Goal: Task Accomplishment & Management: Manage account settings

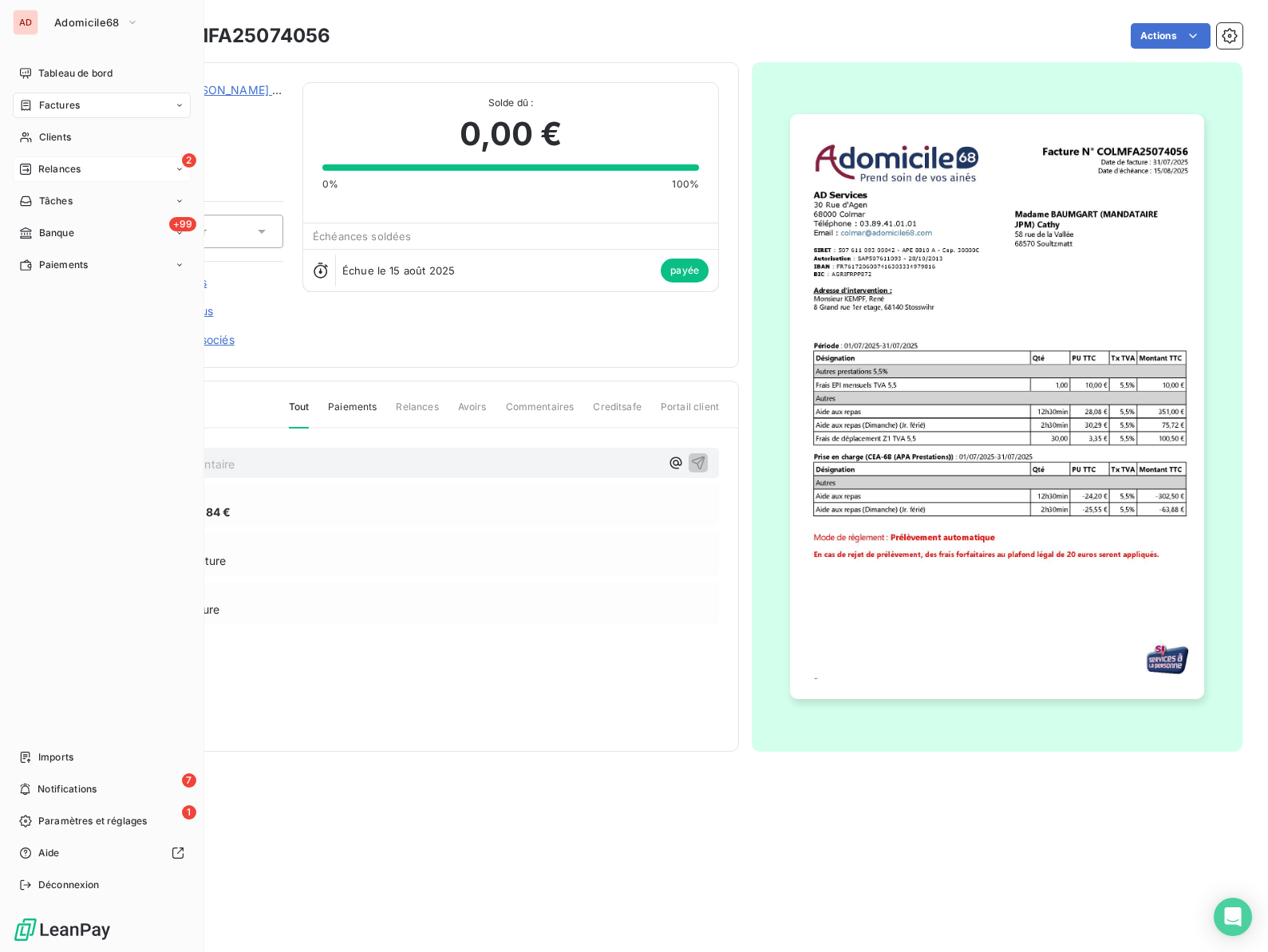
click at [40, 169] on span "Relances" at bounding box center [59, 169] width 42 height 14
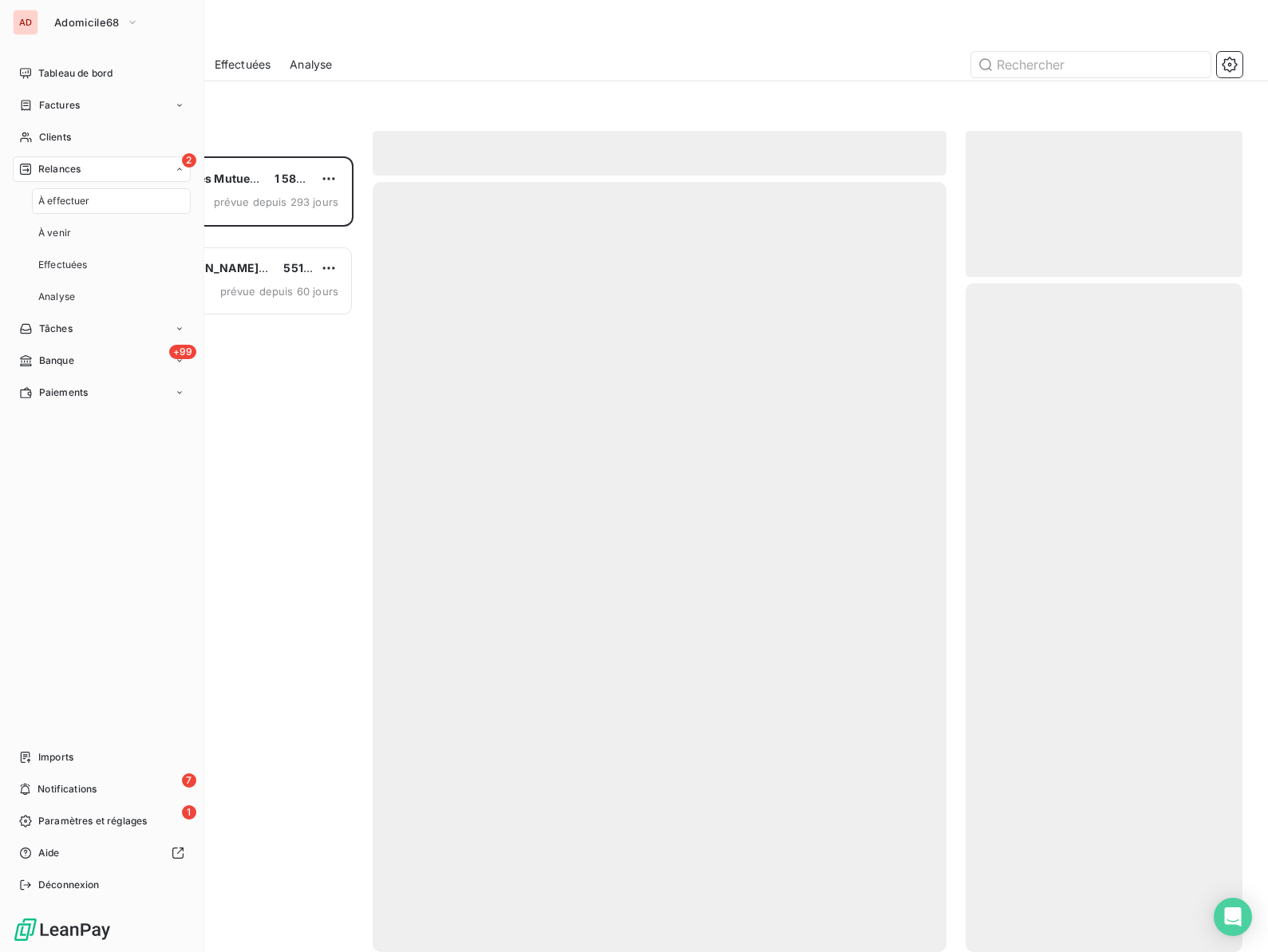
scroll to position [796, 276]
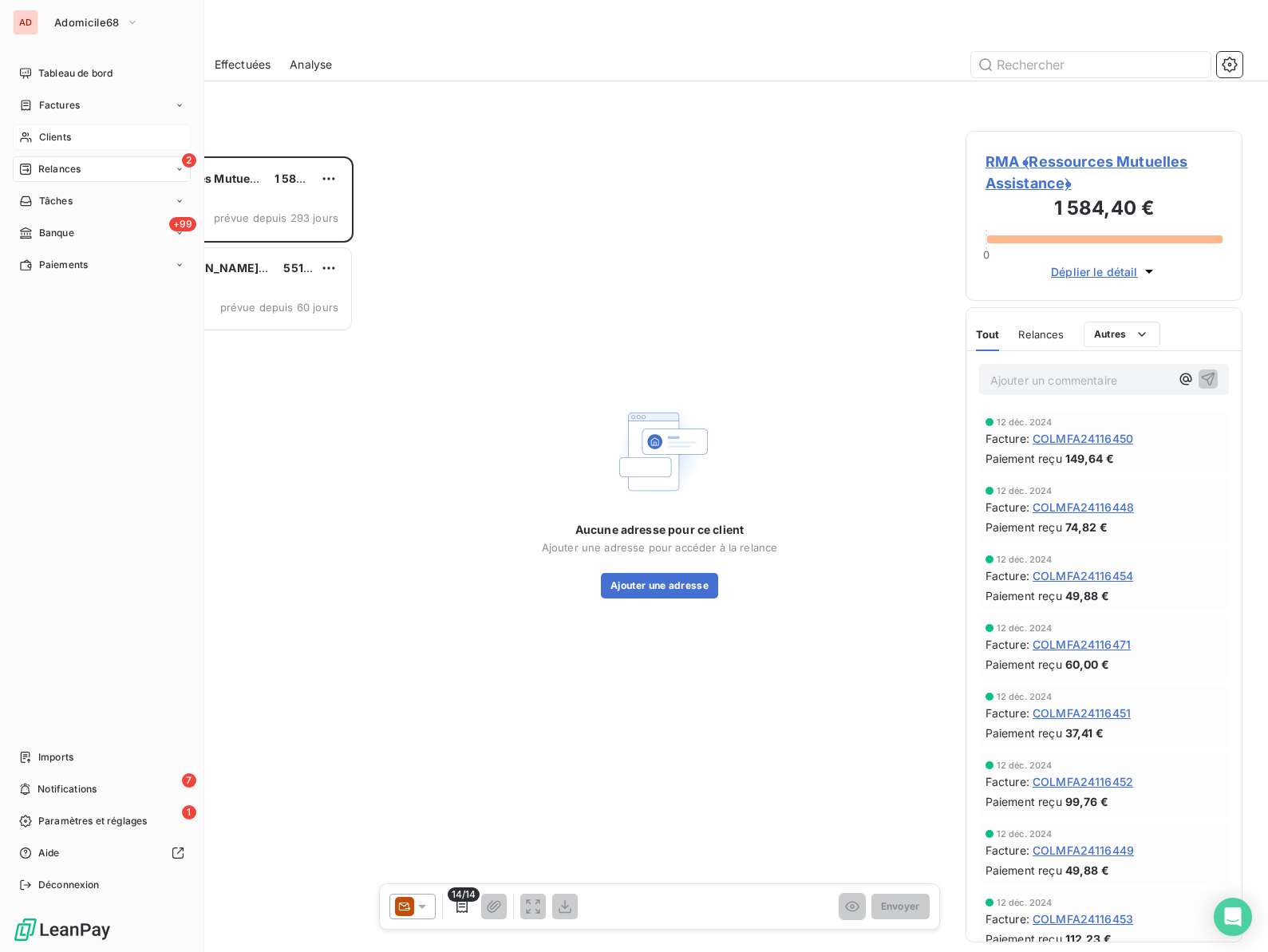
click at [31, 132] on icon at bounding box center [25, 138] width 13 height 13
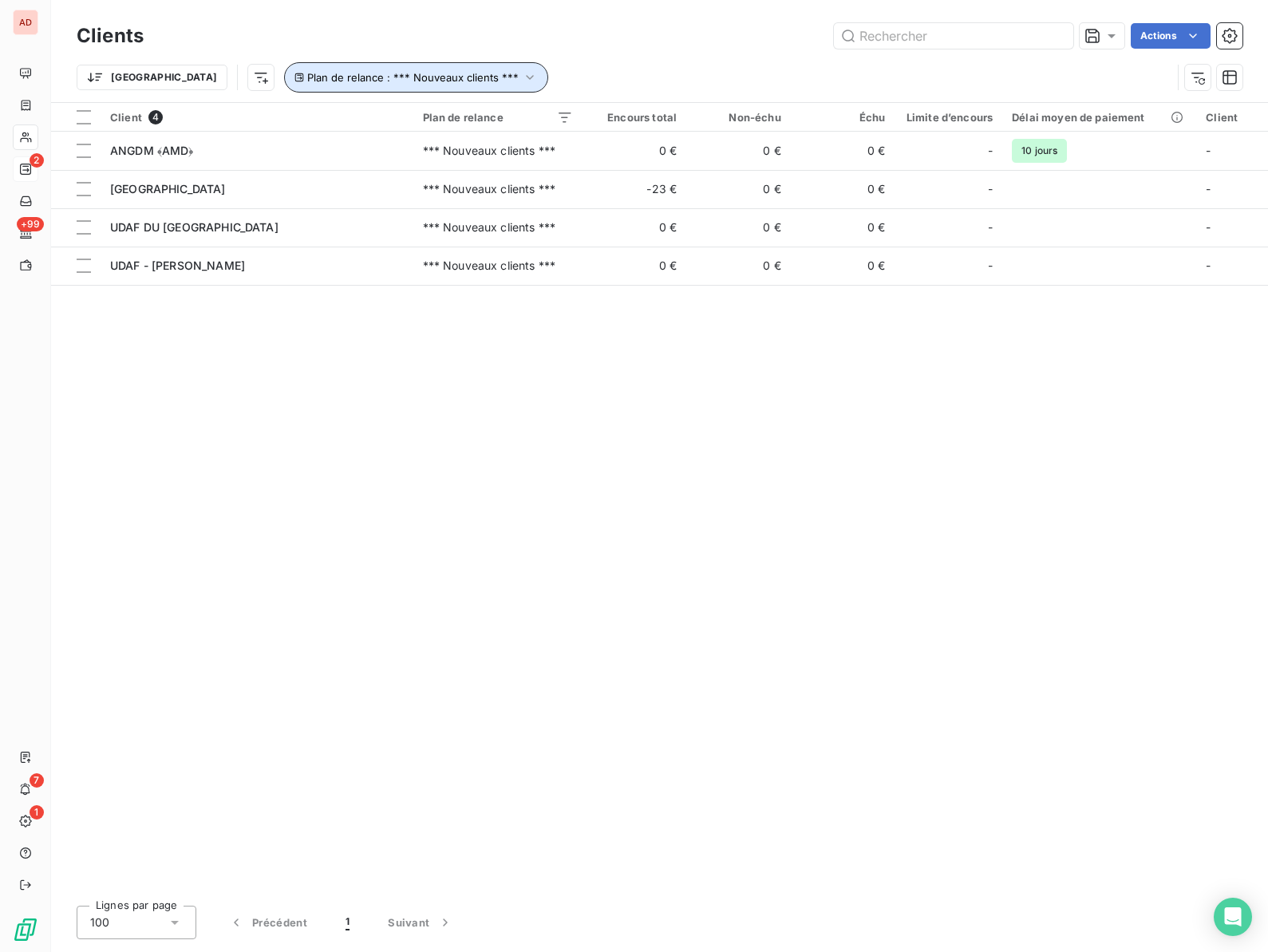
click at [389, 73] on span "Plan de relance : *** Nouveaux clients ***" at bounding box center [413, 78] width 212 height 13
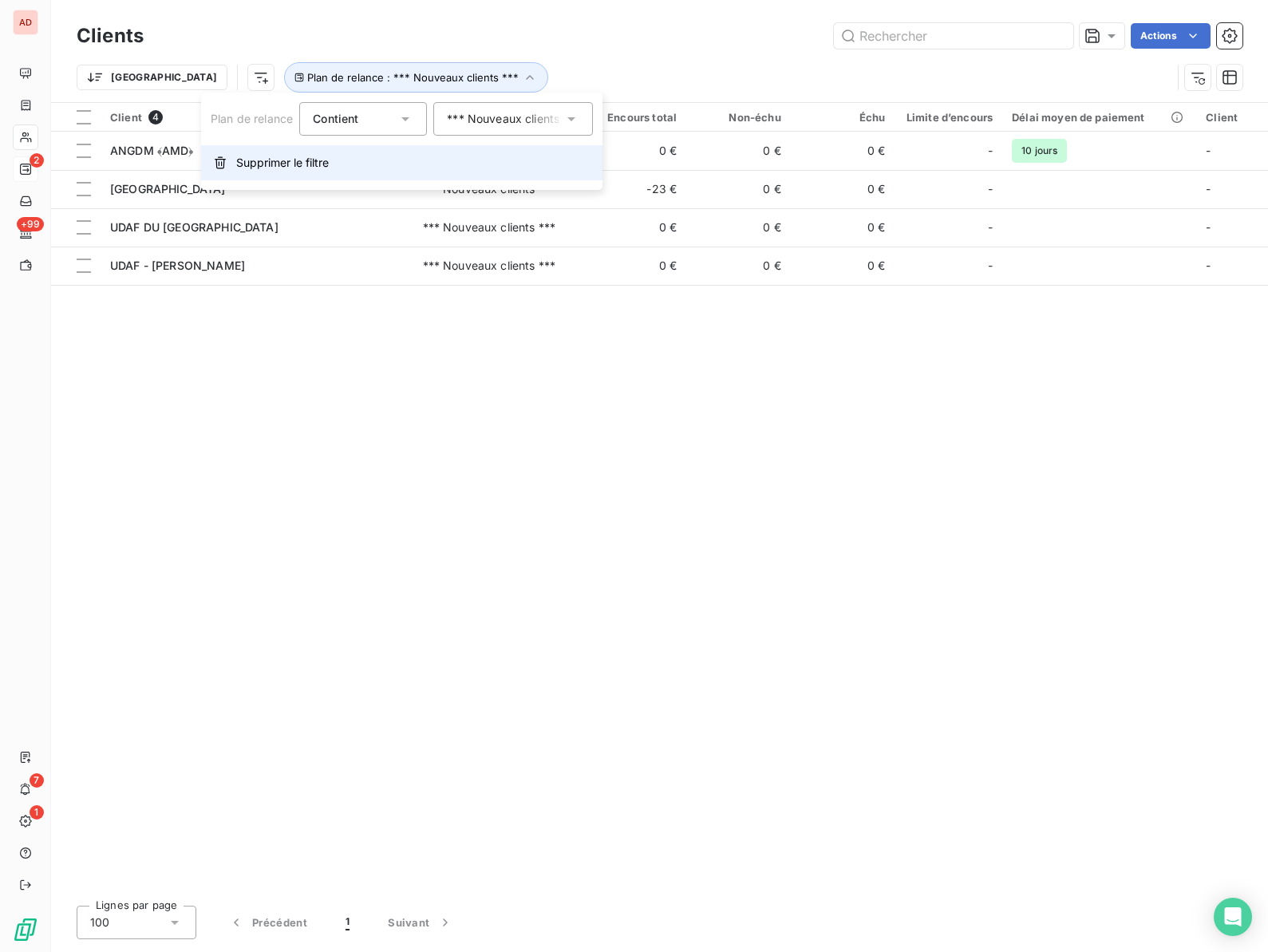
click at [287, 153] on button "Supprimer le filtre" at bounding box center [402, 162] width 401 height 35
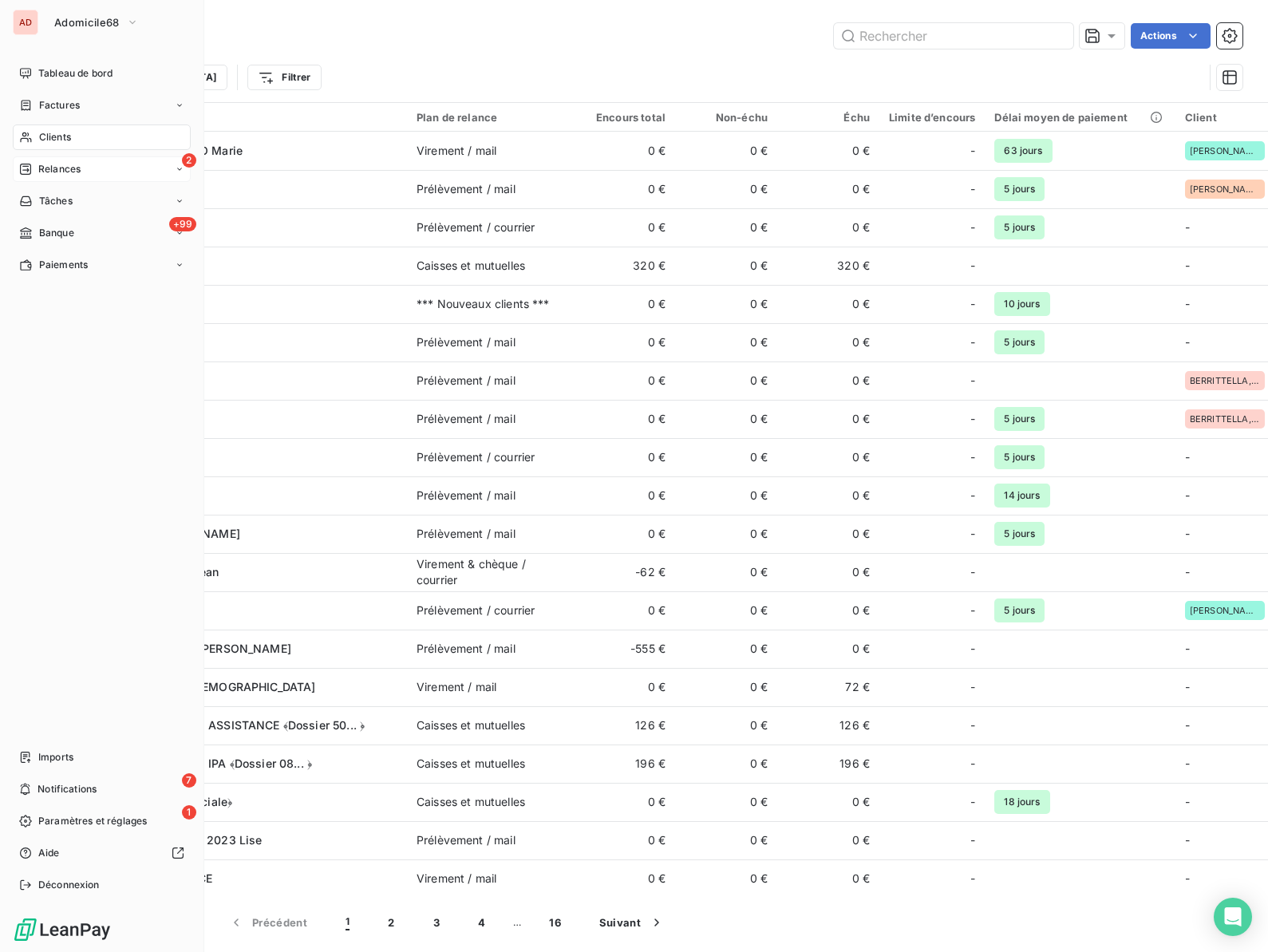
click at [35, 19] on div "AD" at bounding box center [25, 22] width 25 height 25
click at [46, 19] on button "Adomicile68" at bounding box center [97, 22] width 104 height 25
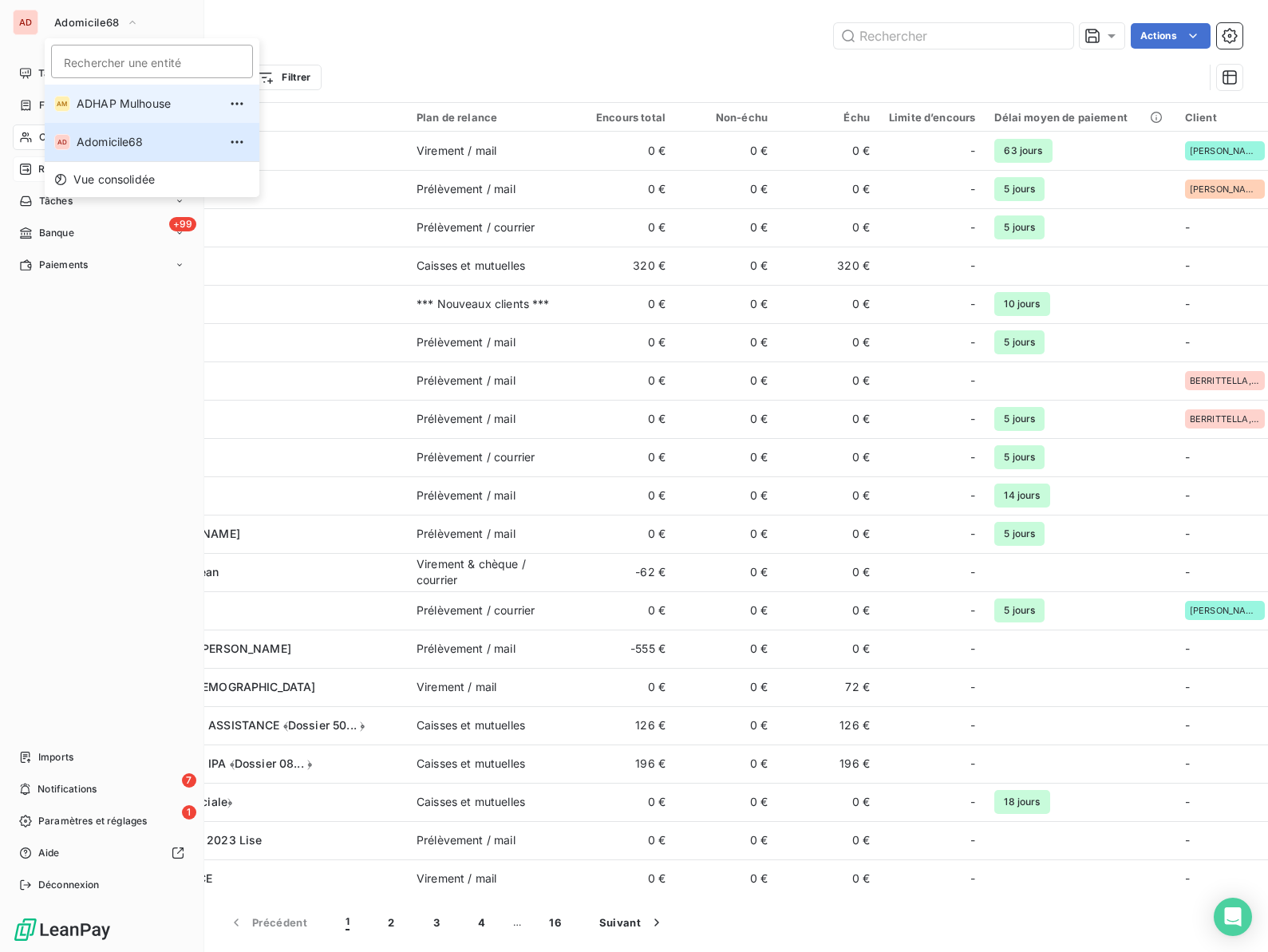
click at [62, 108] on div "AM" at bounding box center [62, 103] width 16 height 16
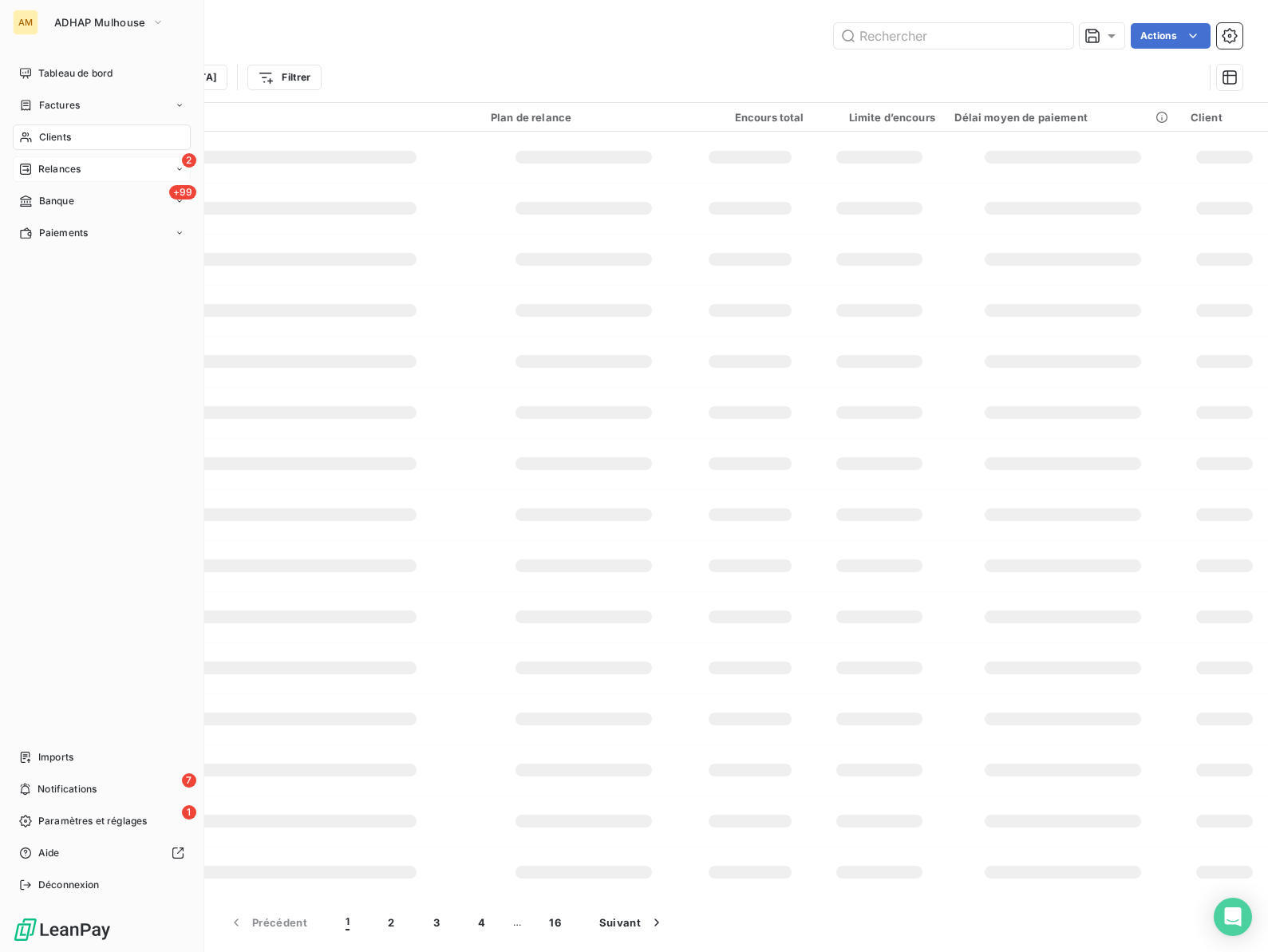
type input "Buess"
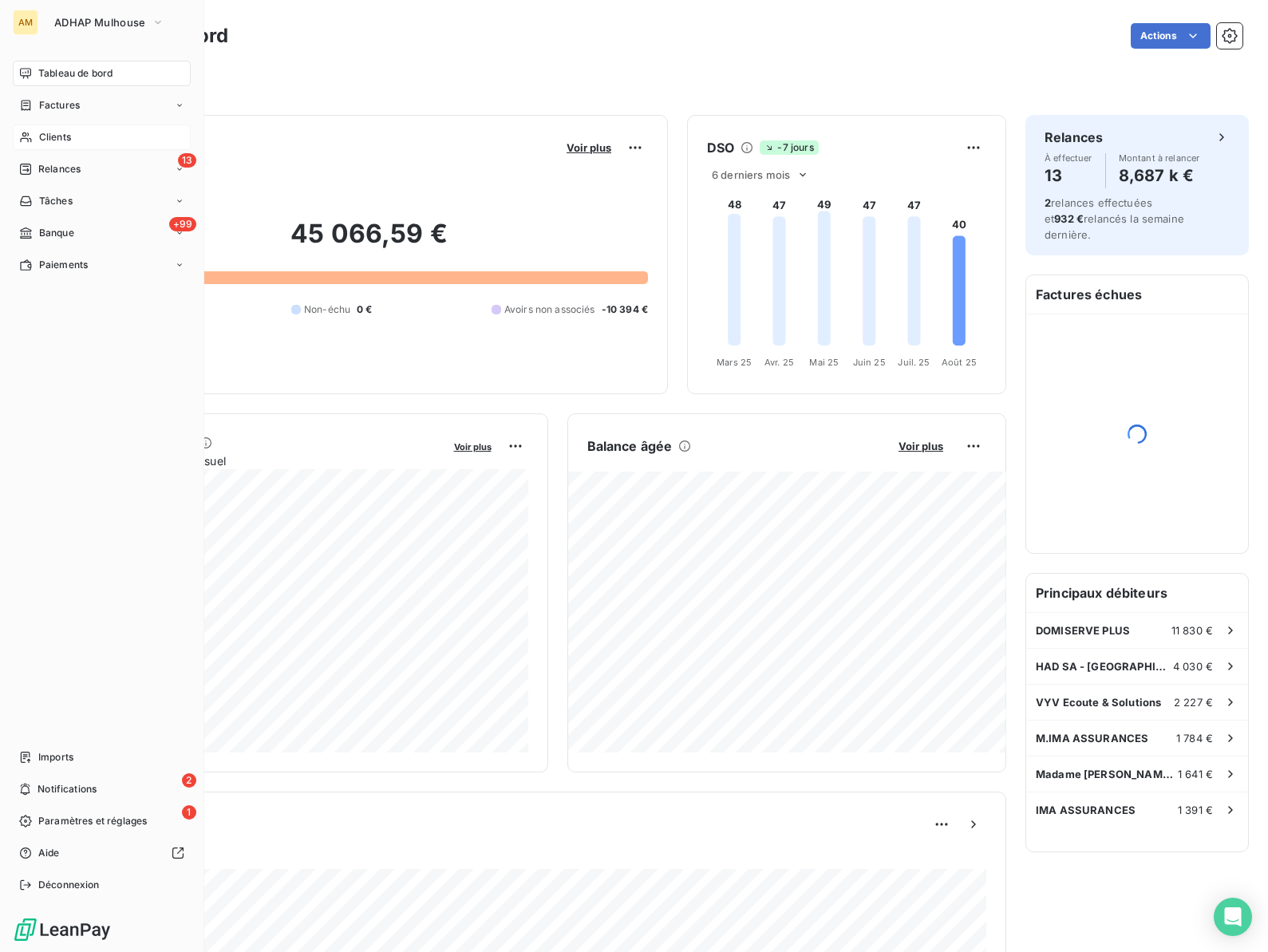
click at [47, 137] on span "Clients" at bounding box center [55, 137] width 32 height 14
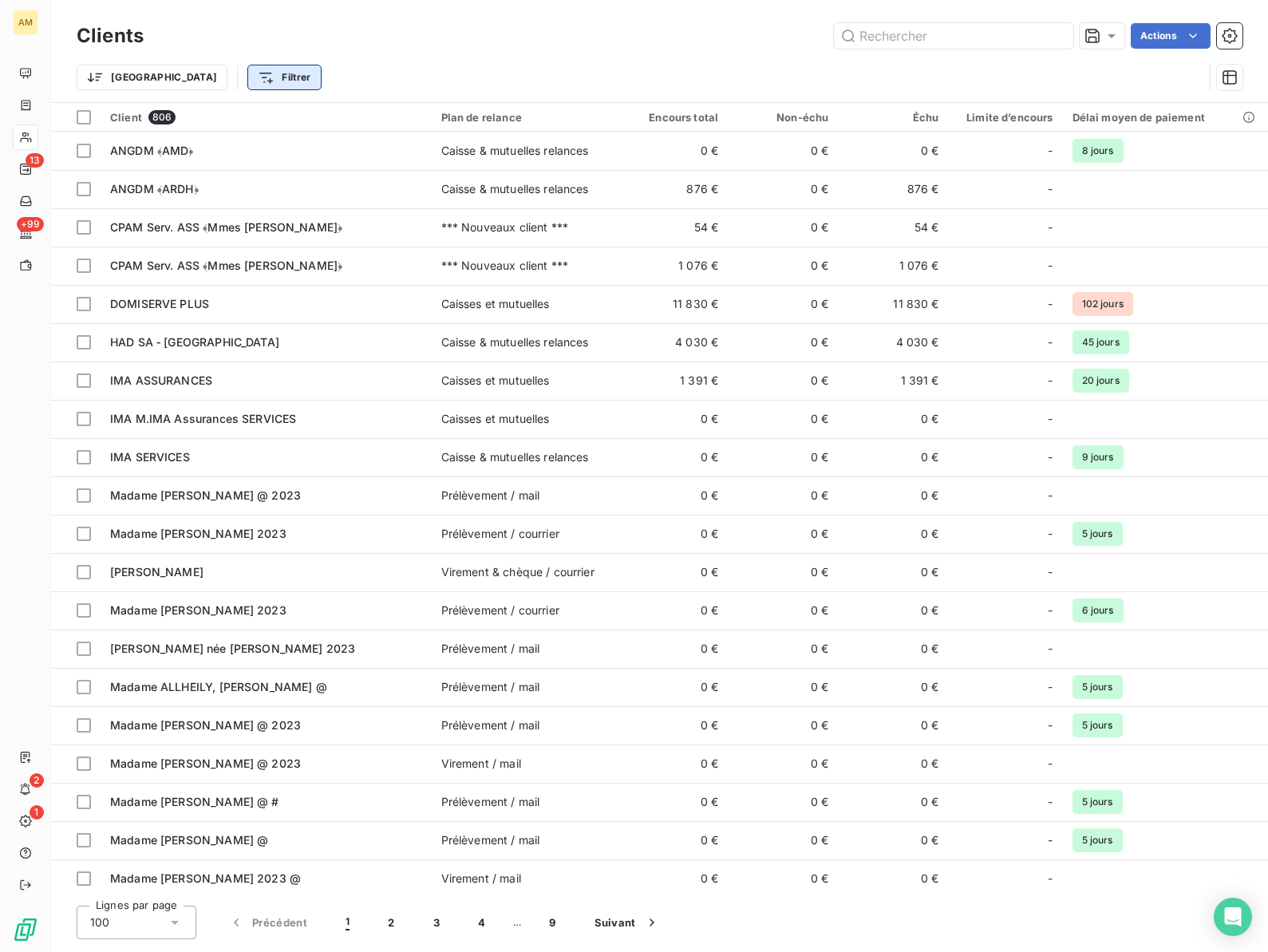
click at [222, 74] on html "AM 13 +99 2 1 Clients Actions Trier Filtrer Client 806 Plan de relance Encours …" at bounding box center [634, 476] width 1268 height 952
click at [269, 196] on div "Plan de relance" at bounding box center [281, 196] width 221 height 25
click at [475, 118] on div at bounding box center [513, 119] width 159 height 34
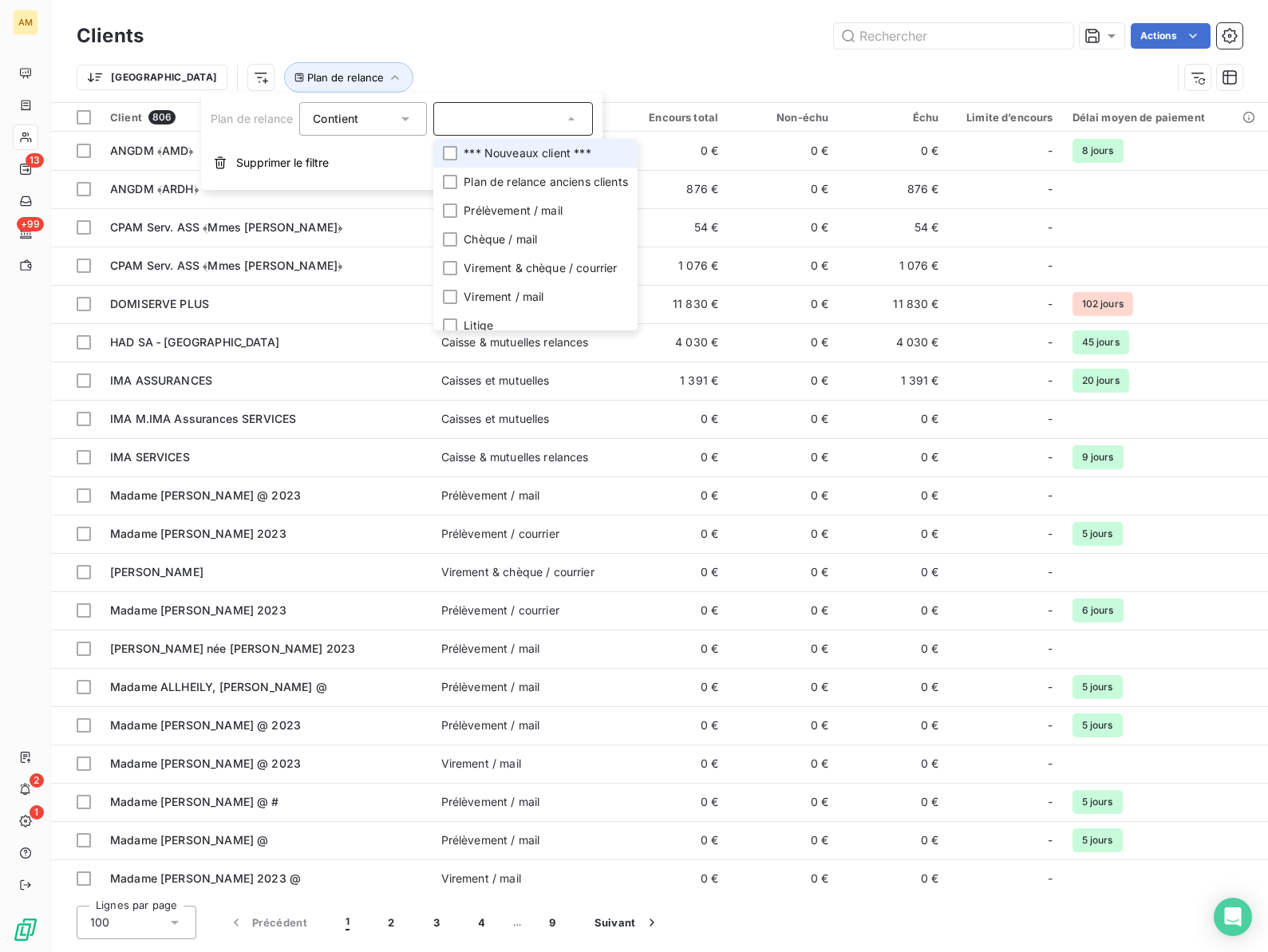
click at [471, 150] on span "*** Nouveaux client ***" at bounding box center [527, 153] width 127 height 16
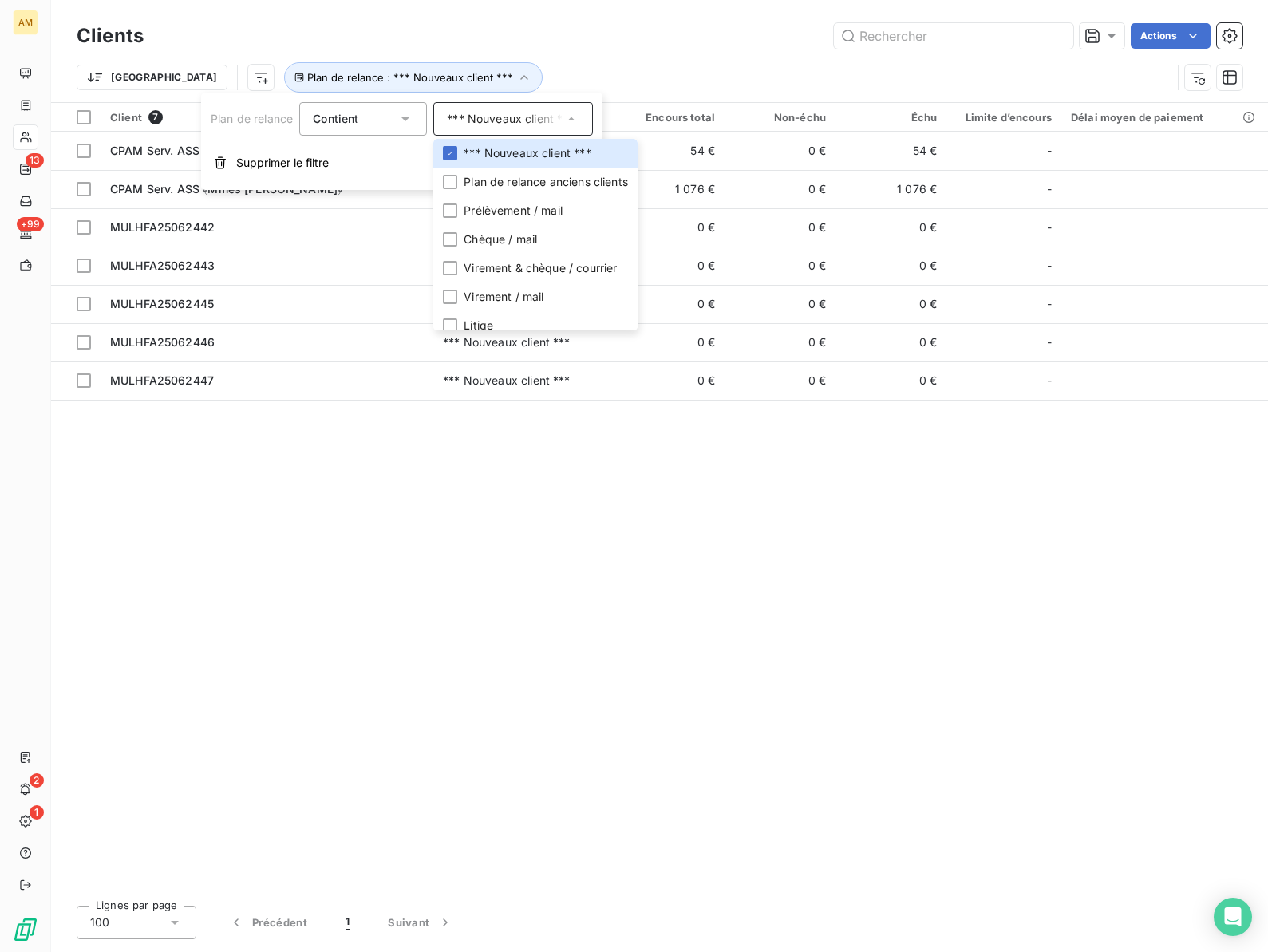
click at [245, 476] on div "Client 7 Plan de relance Encours total Non-échu Échu Limite d’encours Délai moy…" at bounding box center [659, 498] width 1216 height 790
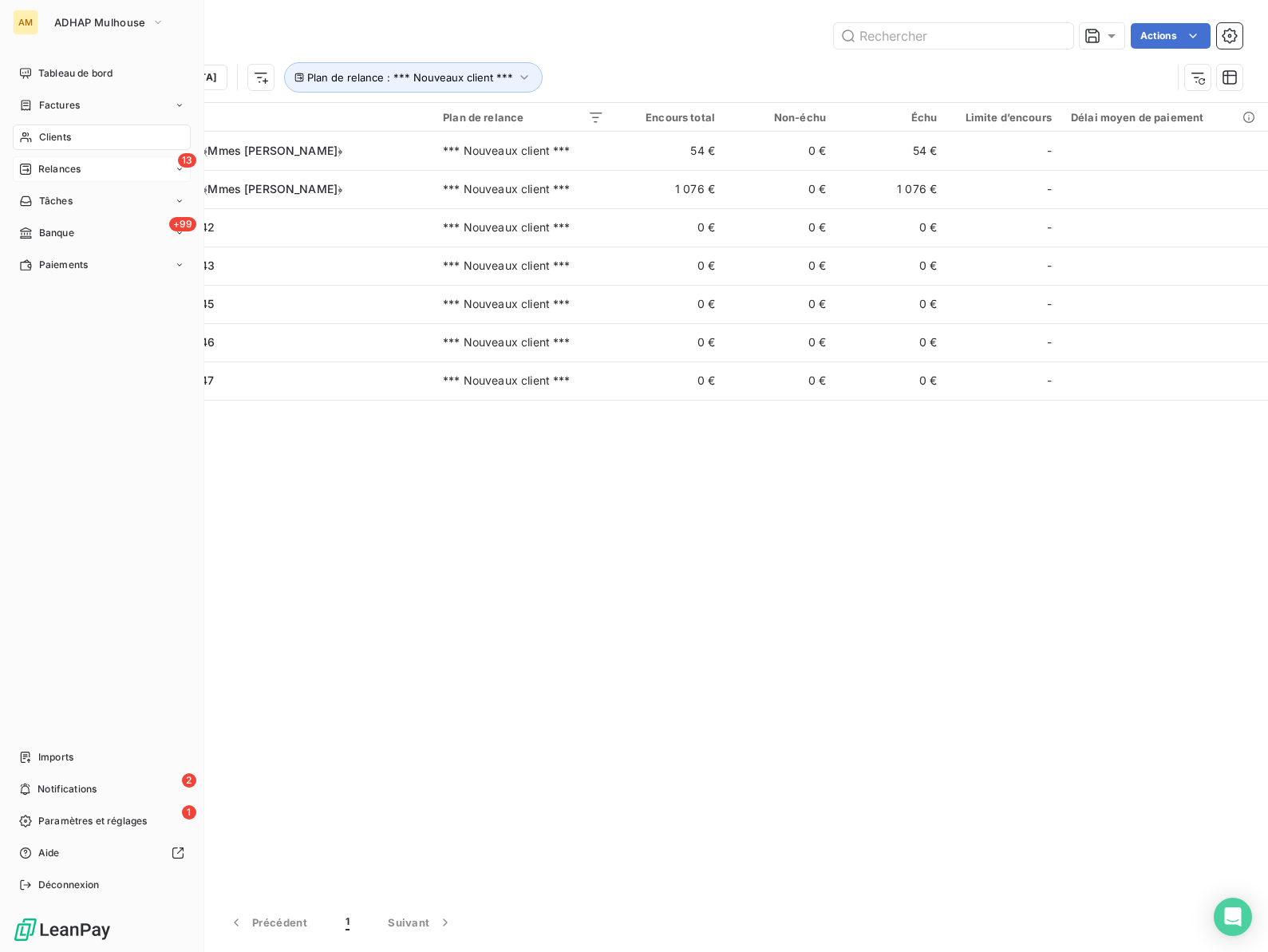
click at [59, 164] on span "Relances" at bounding box center [59, 169] width 42 height 14
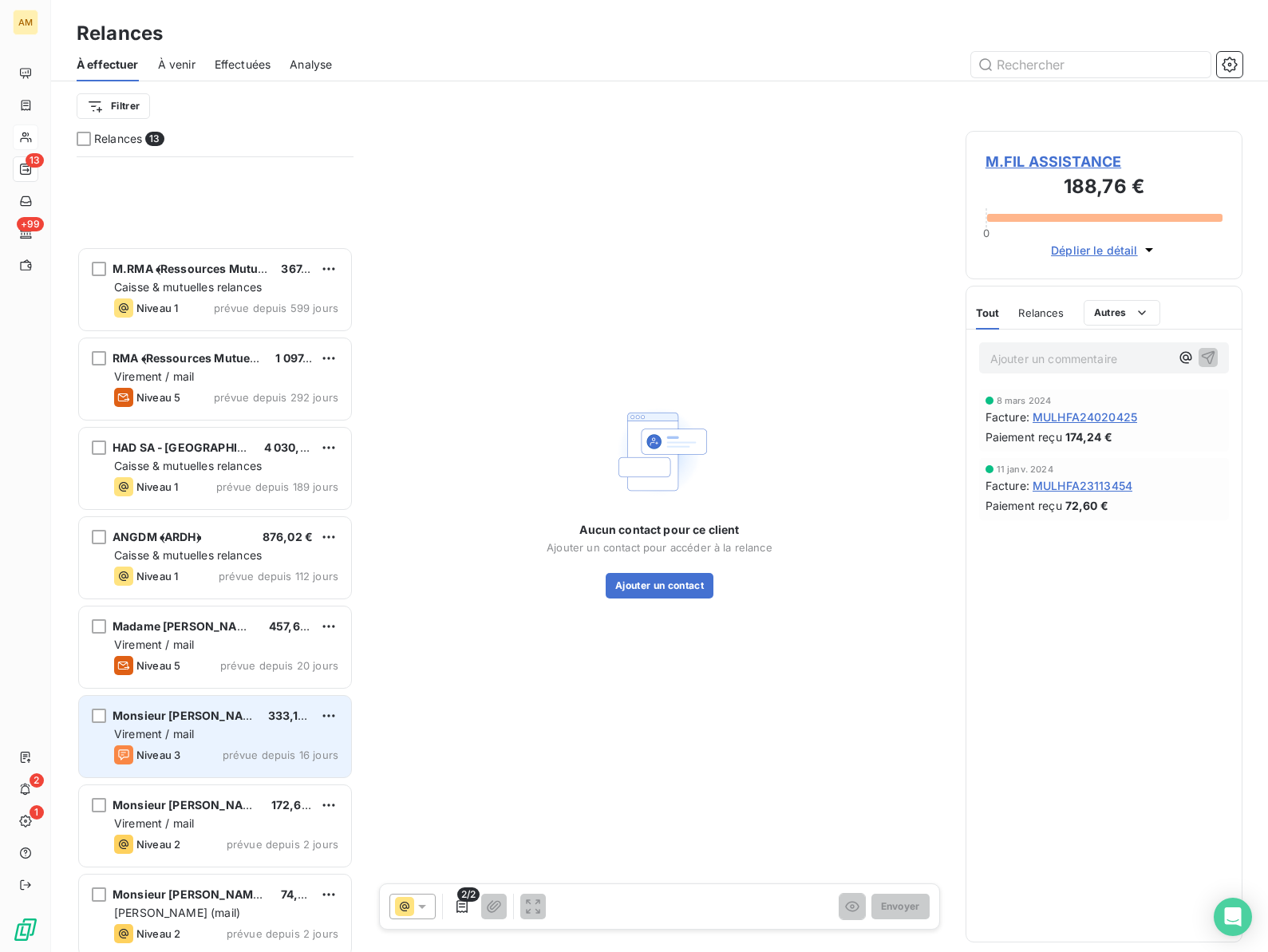
scroll to position [367, 0]
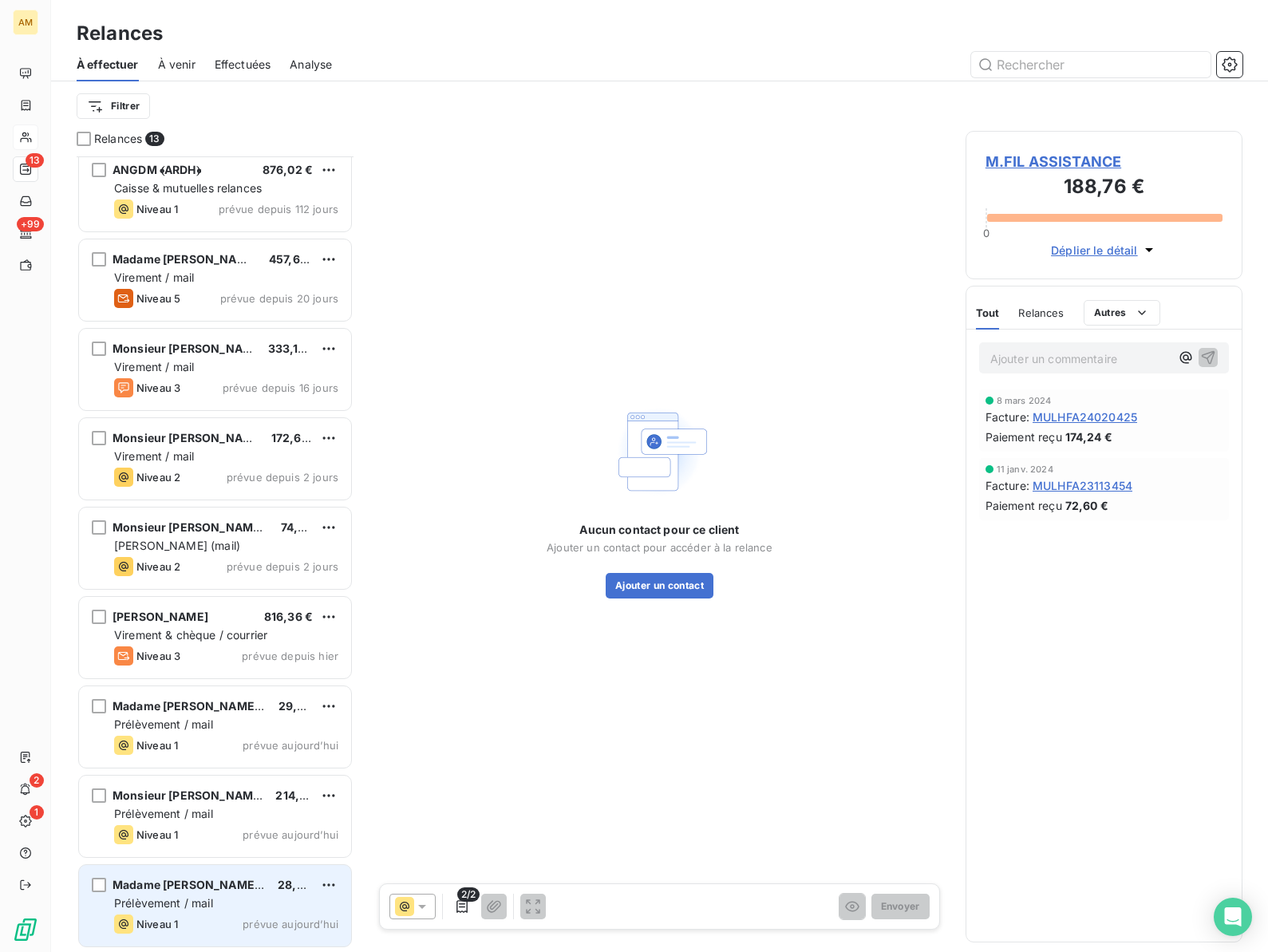
click at [197, 897] on span "Prélèvement / mail" at bounding box center [164, 902] width 99 height 13
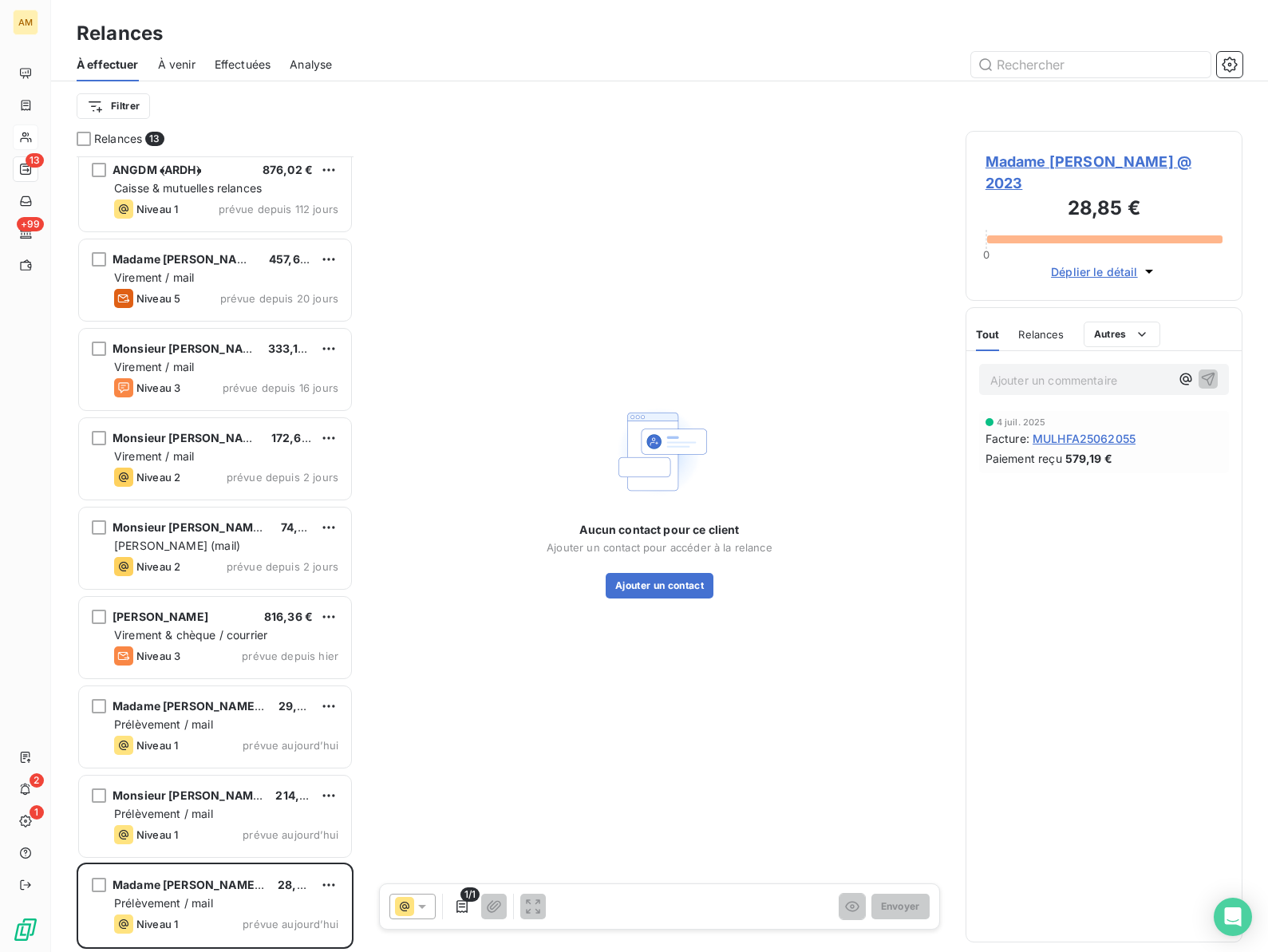
click at [998, 174] on span "Madame BEAUGE, Evelyne @ 2023" at bounding box center [1103, 172] width 237 height 43
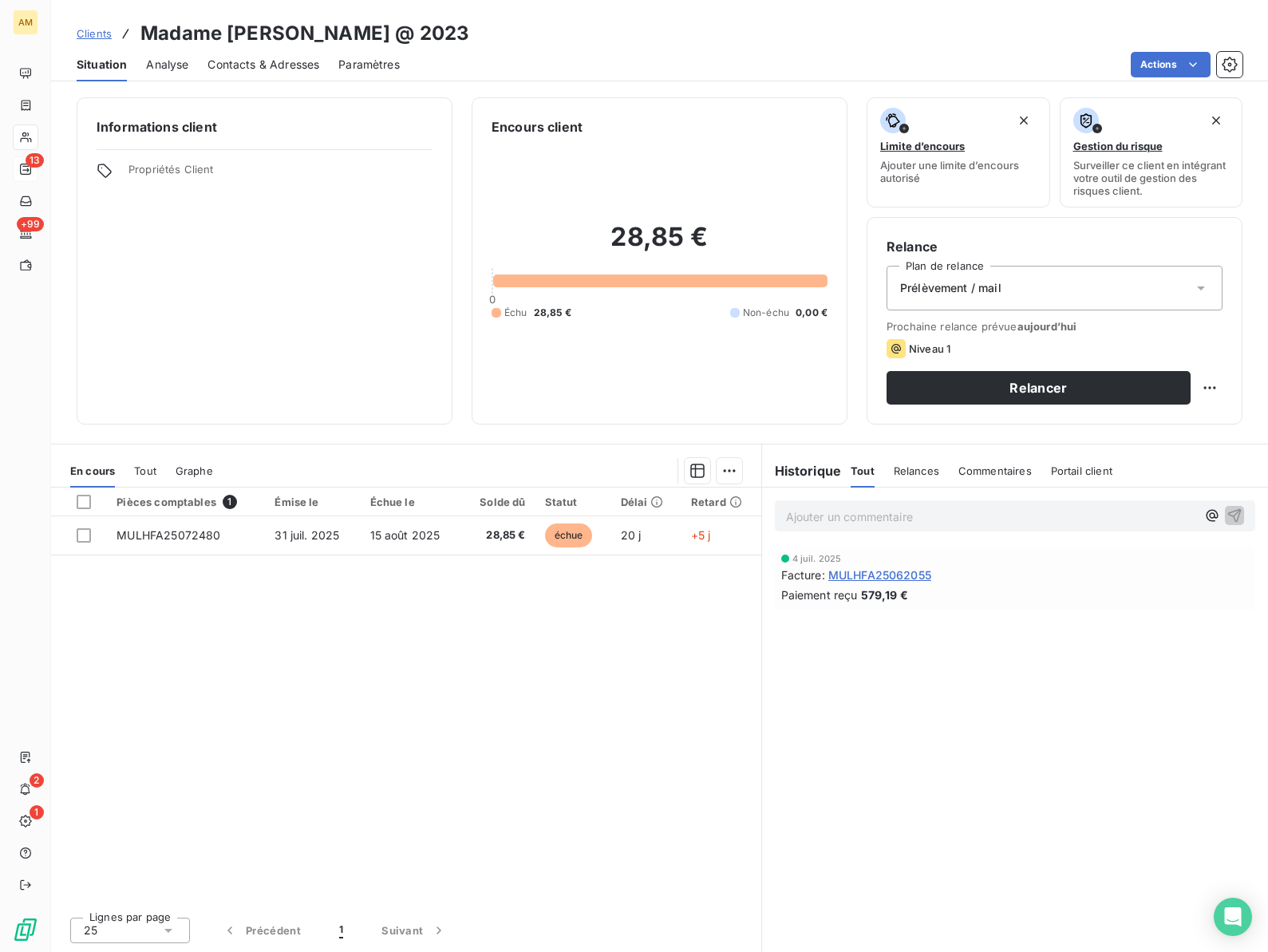
click at [932, 289] on span "Prélèvement / mail" at bounding box center [950, 288] width 101 height 16
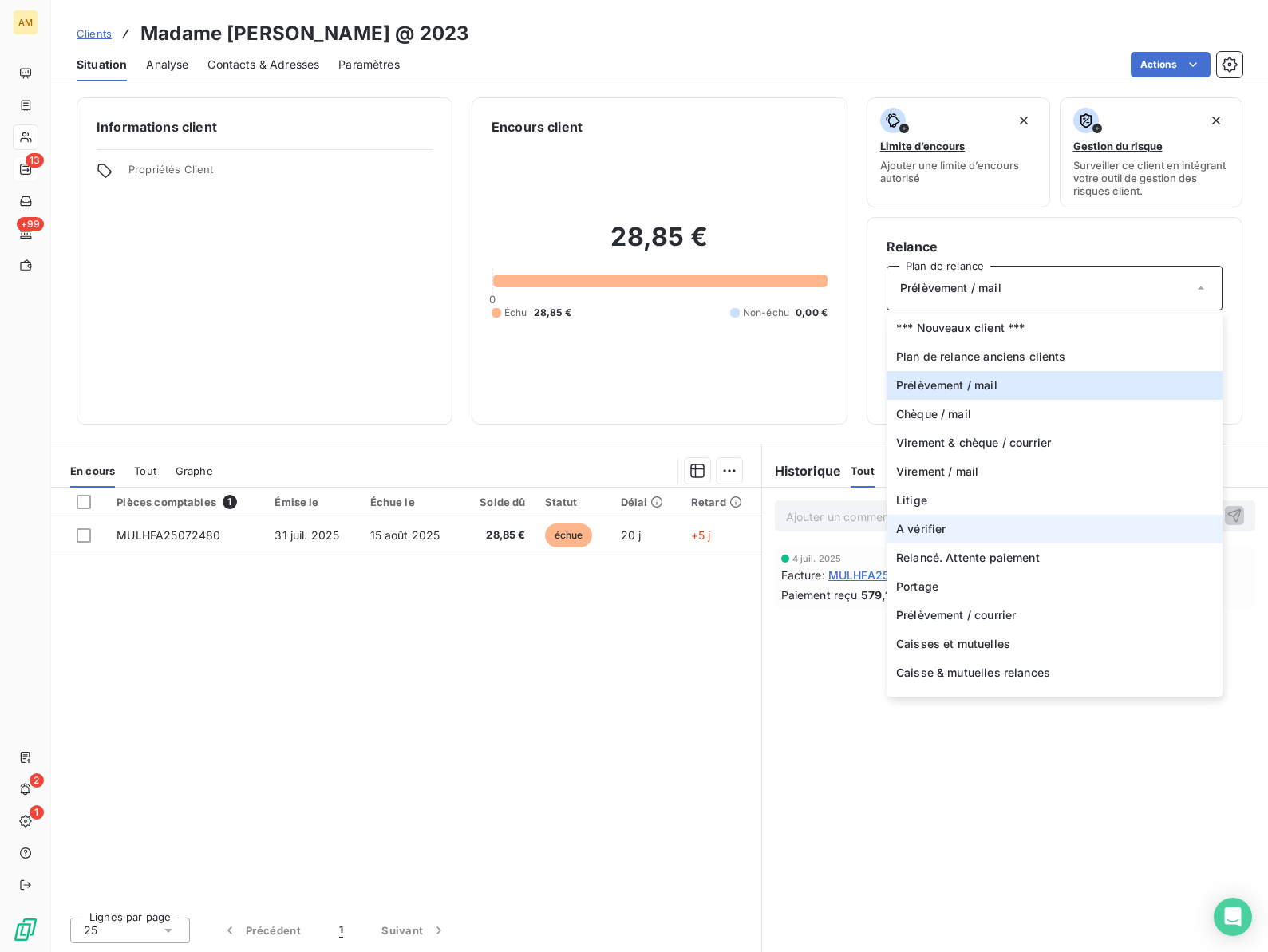
scroll to position [77, 0]
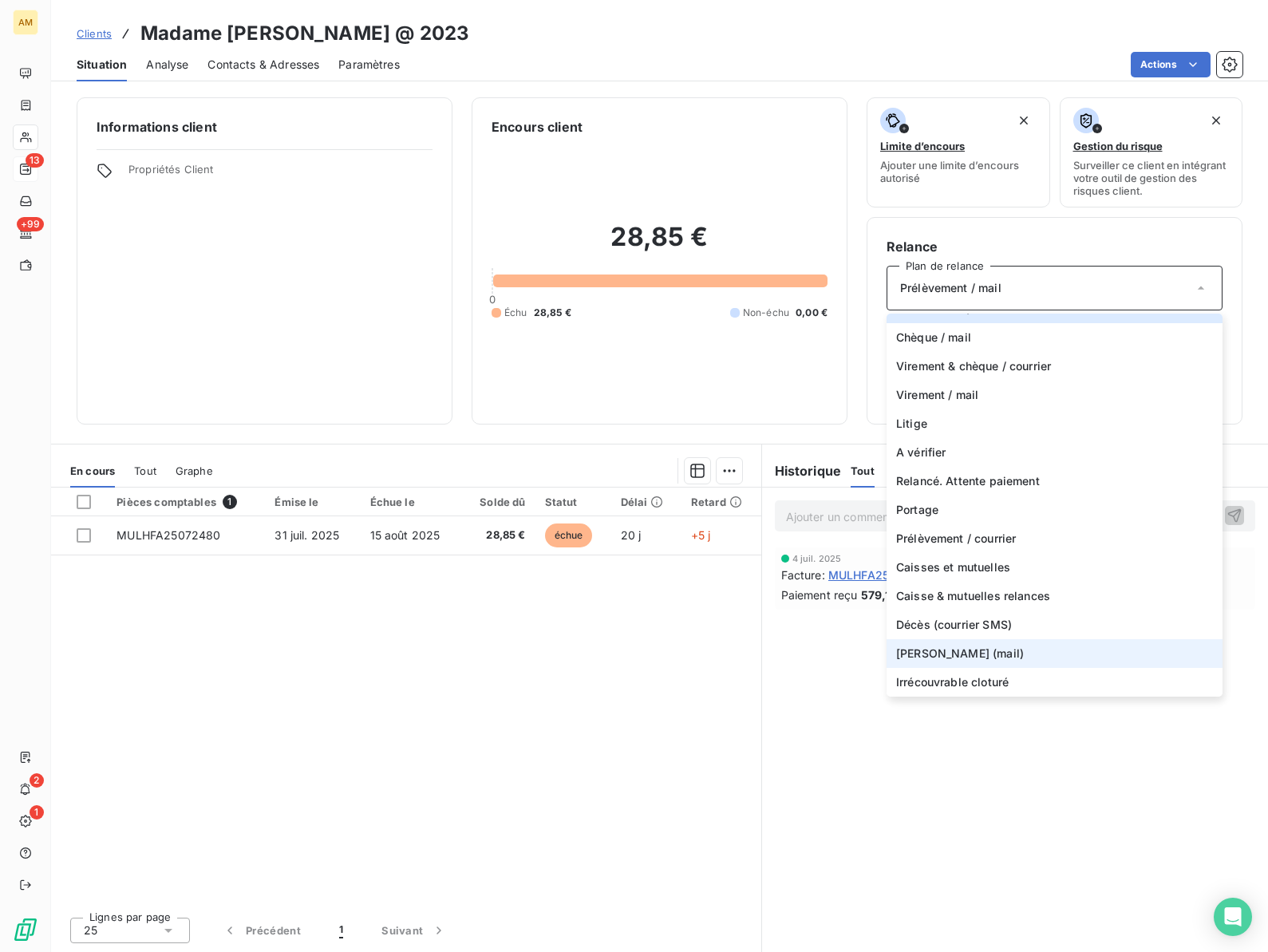
click at [941, 647] on span "[PERSON_NAME] (mail)" at bounding box center [960, 653] width 127 height 16
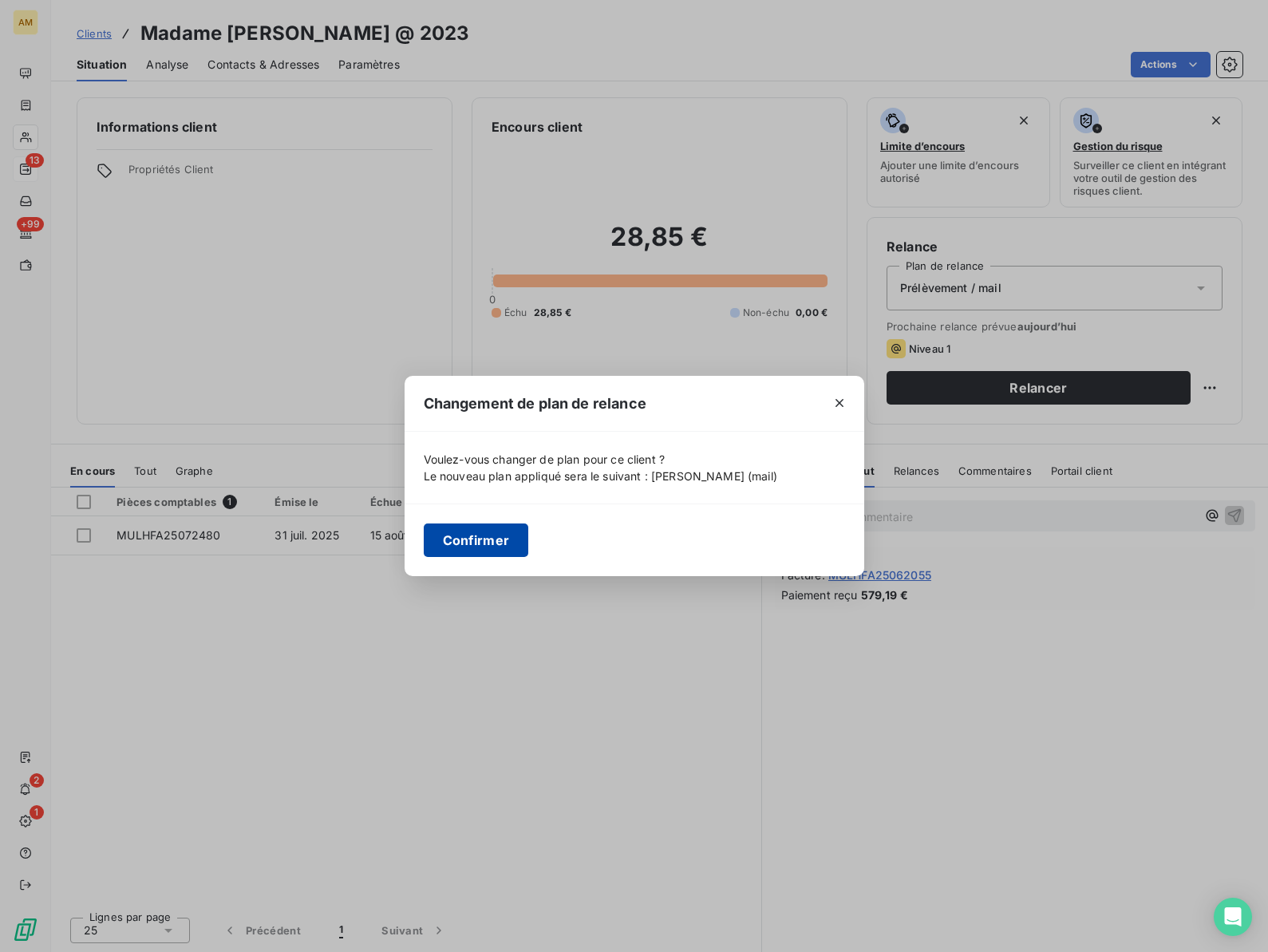
click at [470, 550] on button "Confirmer" at bounding box center [476, 541] width 105 height 34
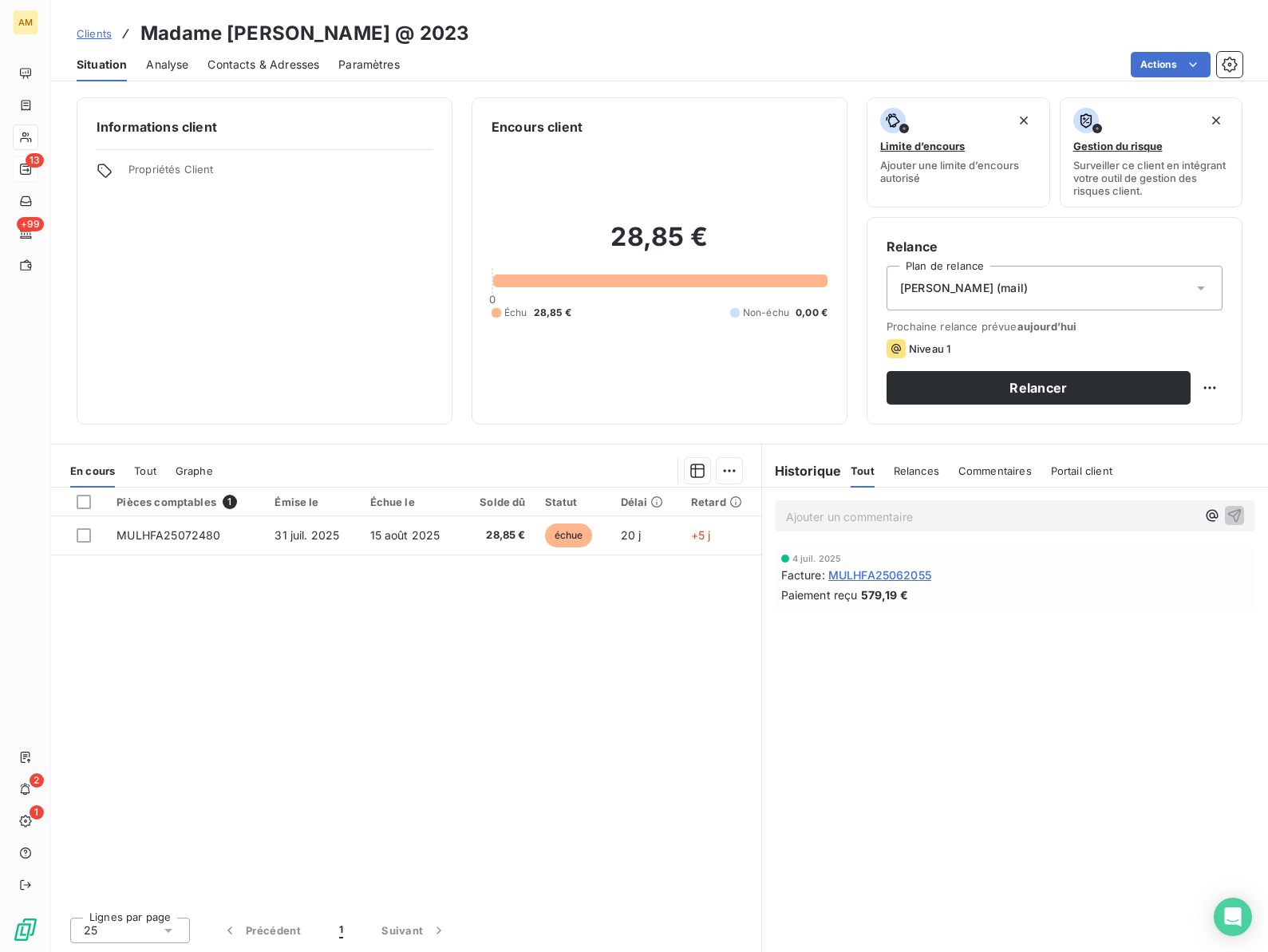
click at [279, 69] on span "Contacts & Adresses" at bounding box center [262, 64] width 112 height 16
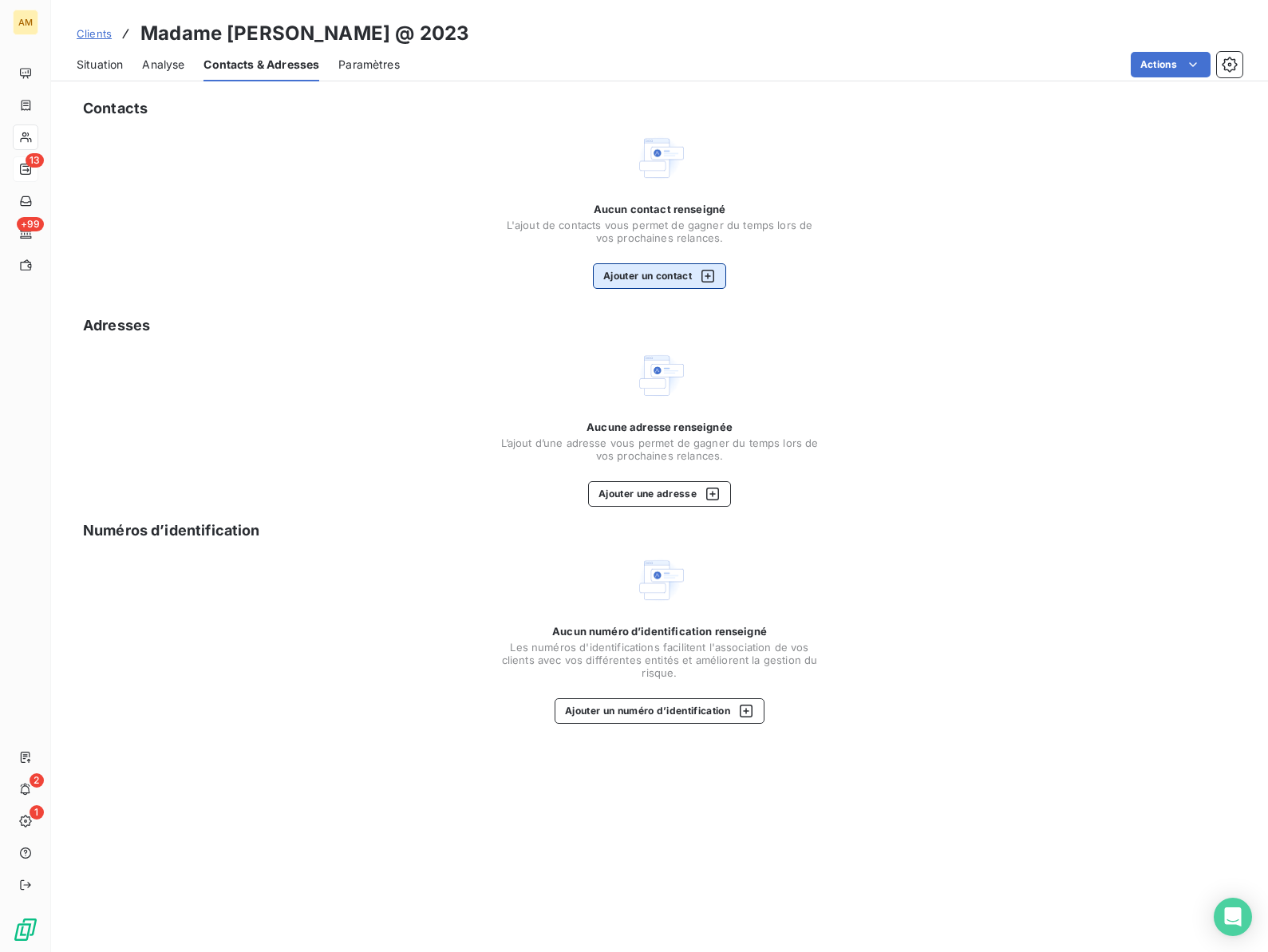
click at [676, 278] on button "Ajouter un contact" at bounding box center [660, 275] width 133 height 25
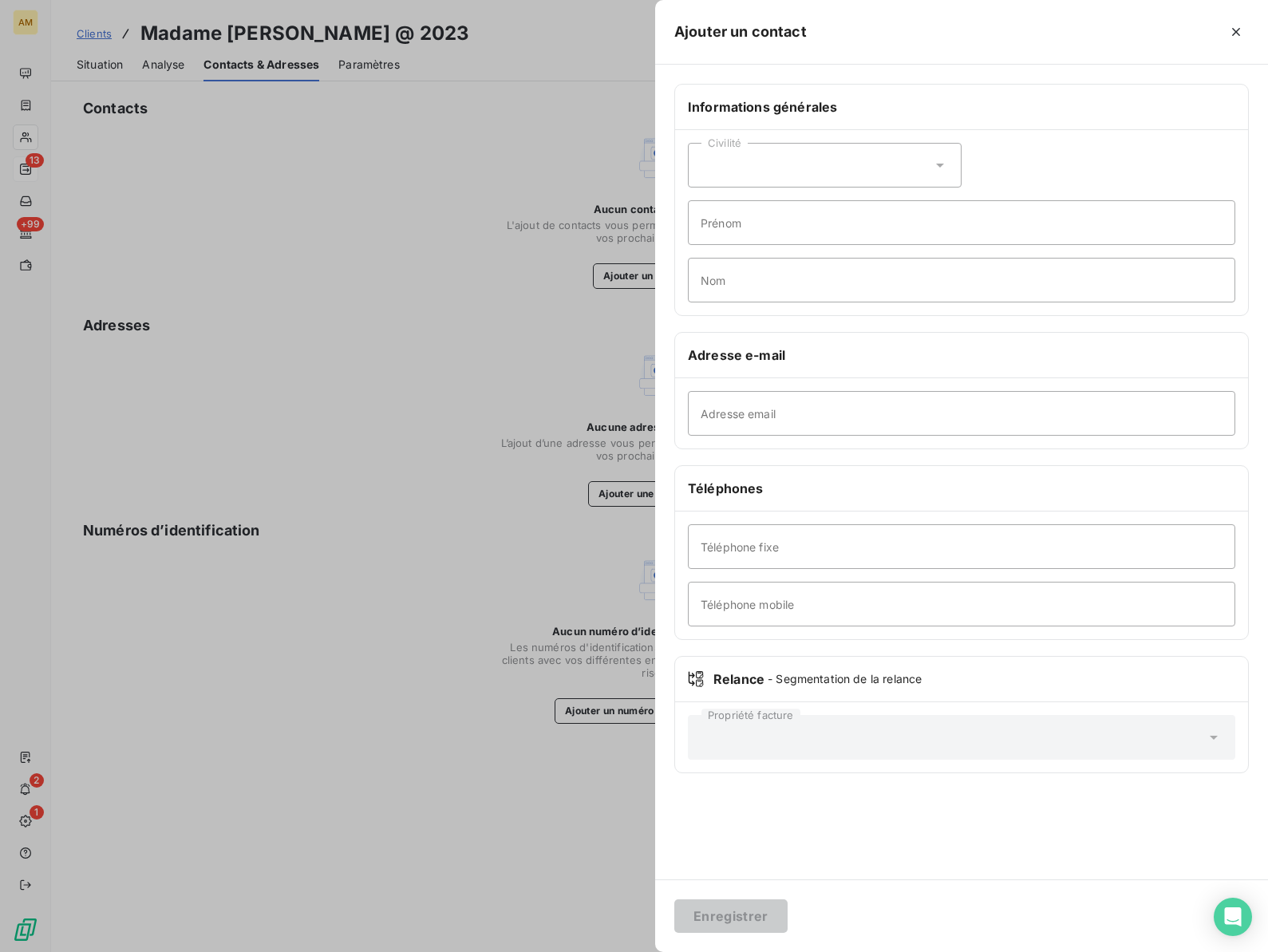
click at [733, 161] on div "Civilité" at bounding box center [825, 165] width 274 height 45
click at [728, 235] on span "Monsieur" at bounding box center [743, 234] width 48 height 15
click at [728, 231] on input "Prénom" at bounding box center [962, 223] width 547 height 45
type input "Thierry"
type input "BEAUGE"
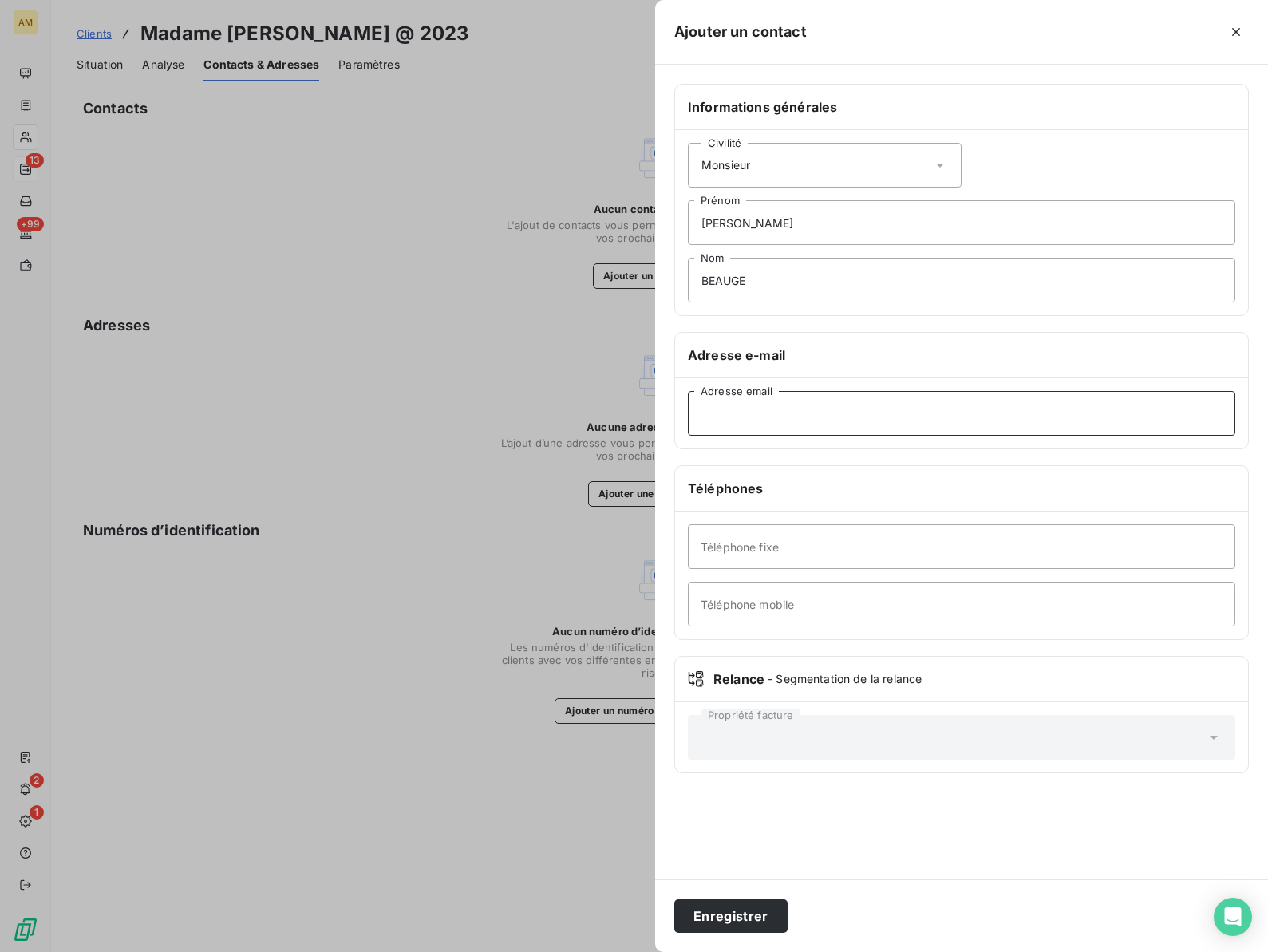
paste input "t.beauge@evhr.net"
type input "t.beauge@evhr.net"
click at [738, 914] on button "Enregistrer" at bounding box center [730, 916] width 113 height 34
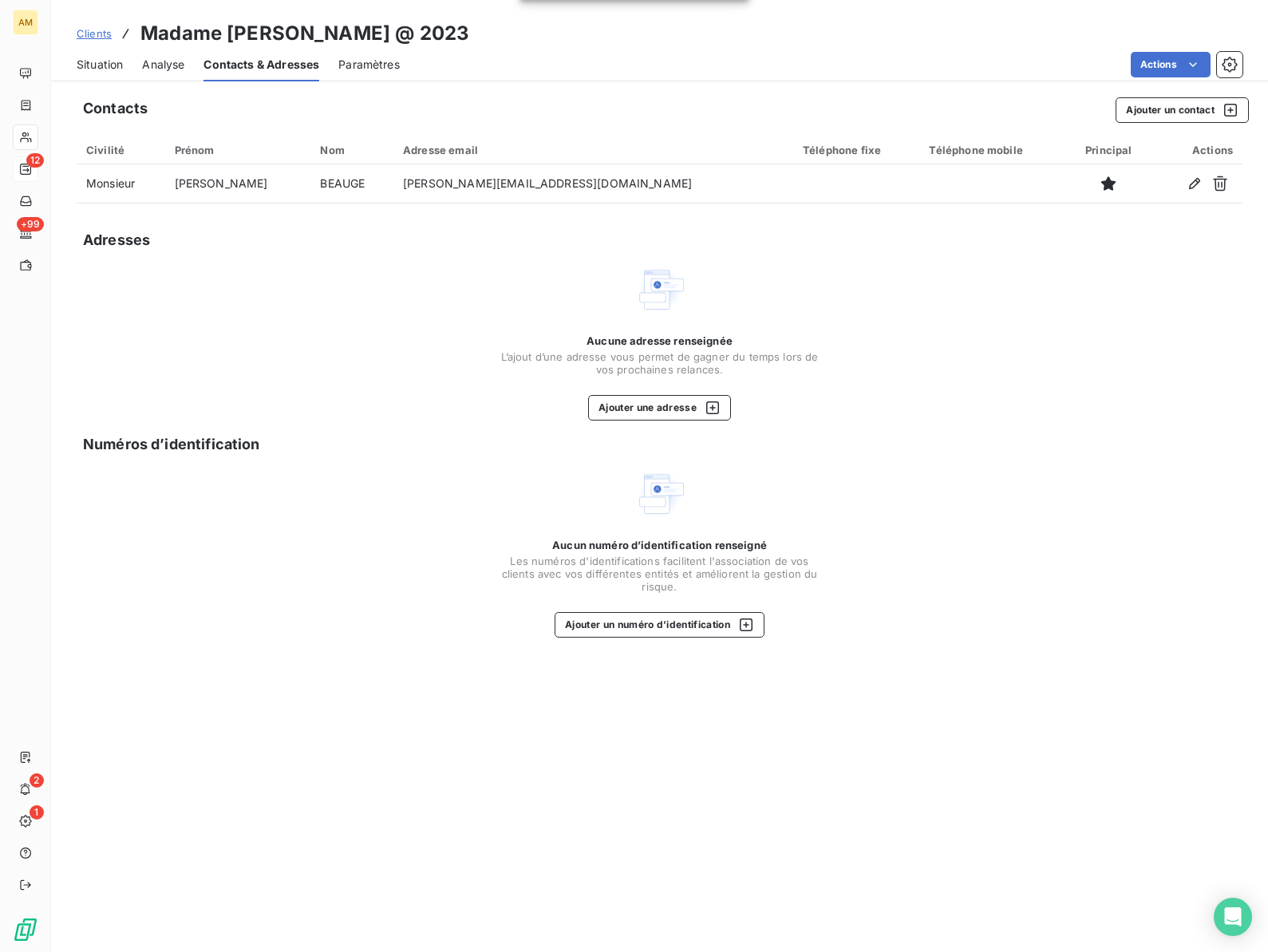
click at [108, 62] on span "Situation" at bounding box center [99, 64] width 46 height 16
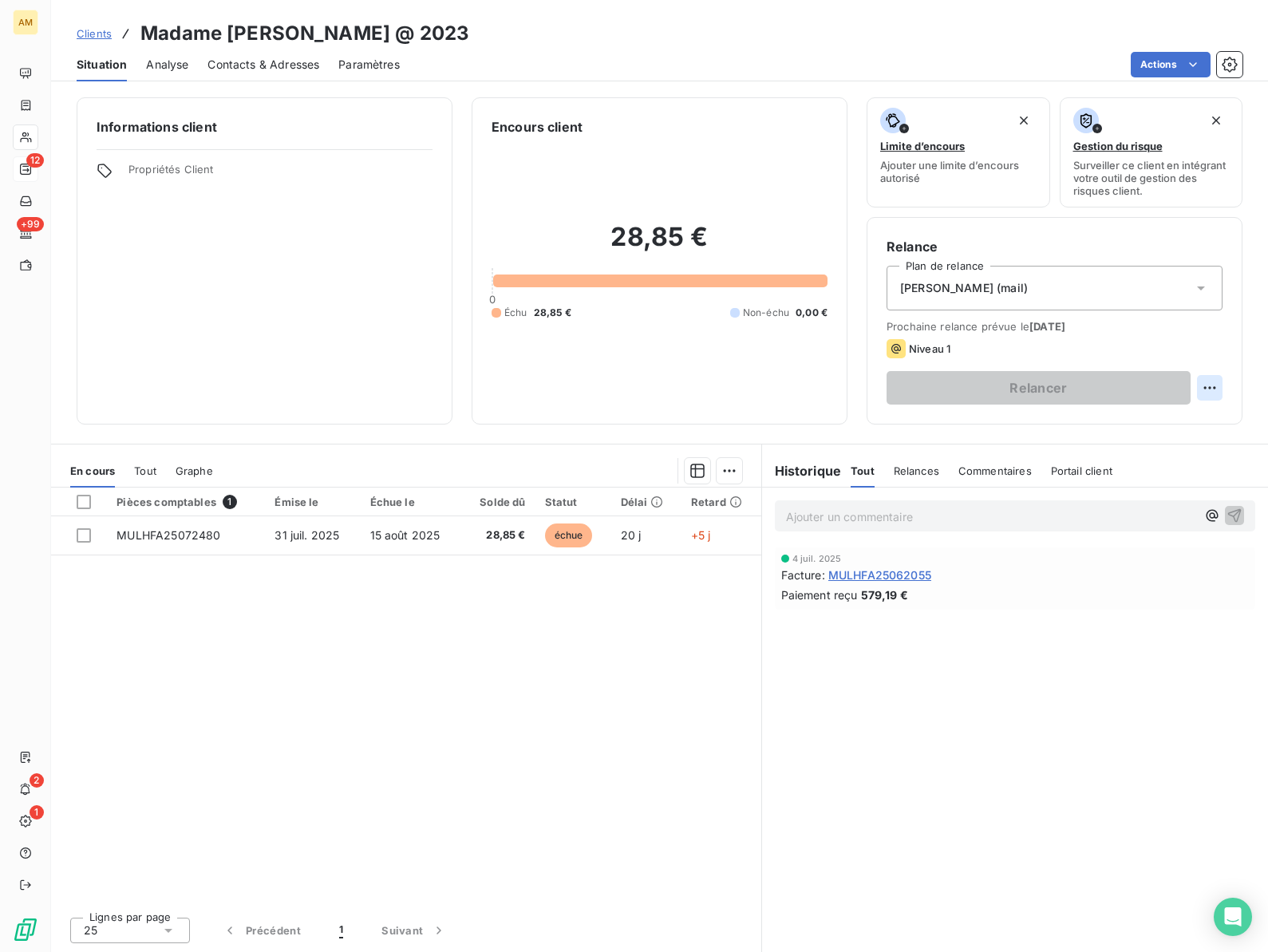
click at [1220, 389] on html "AM 12 +99 2 1 Clients Madame BEAUGE, Evelyne @ 2023 Situation Analyse Contacts …" at bounding box center [634, 476] width 1268 height 952
click at [1126, 416] on div "Replanifier cette action" at bounding box center [1143, 423] width 142 height 25
select select "7"
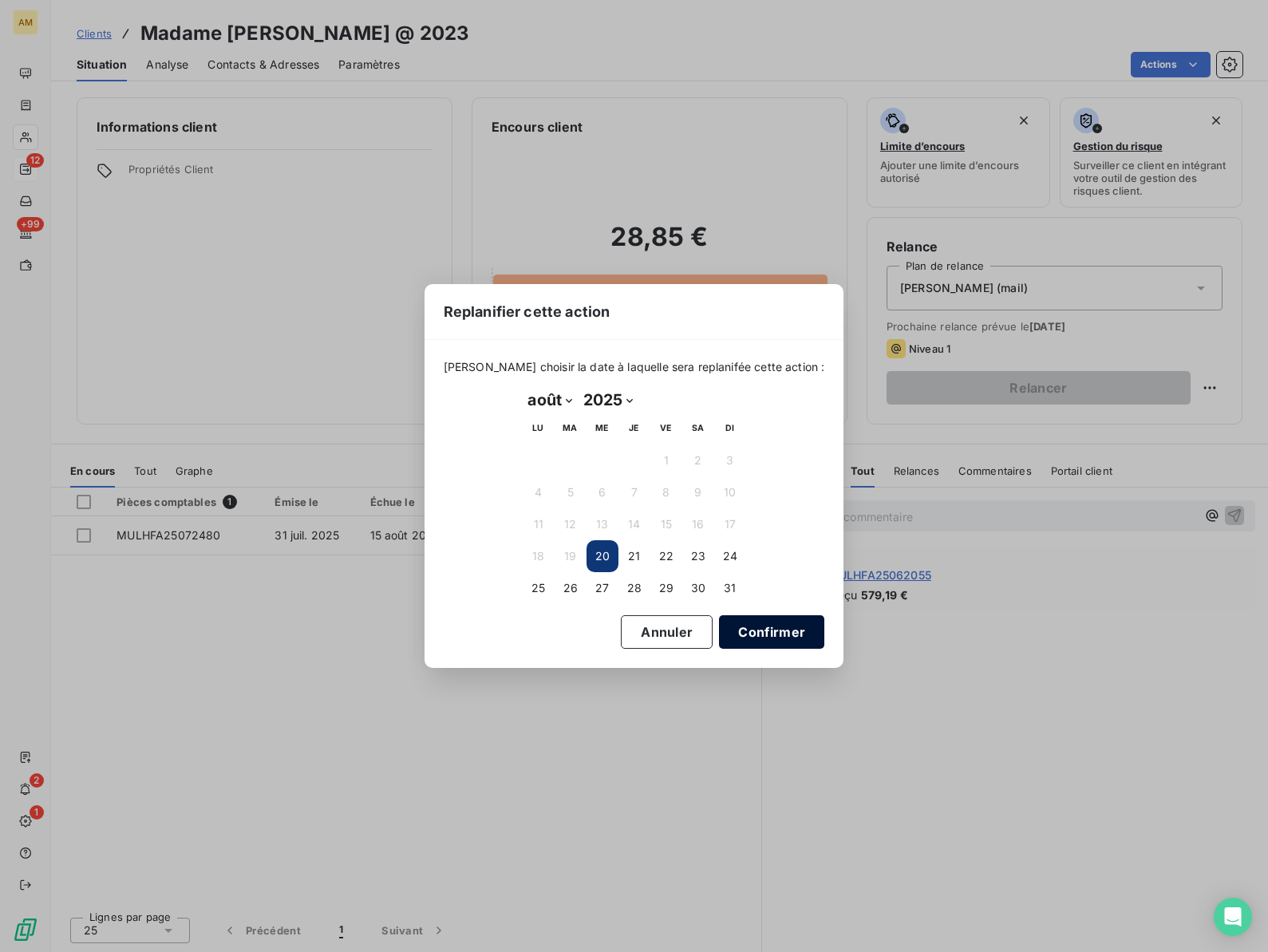
click at [732, 623] on button "Confirmer" at bounding box center [771, 632] width 105 height 34
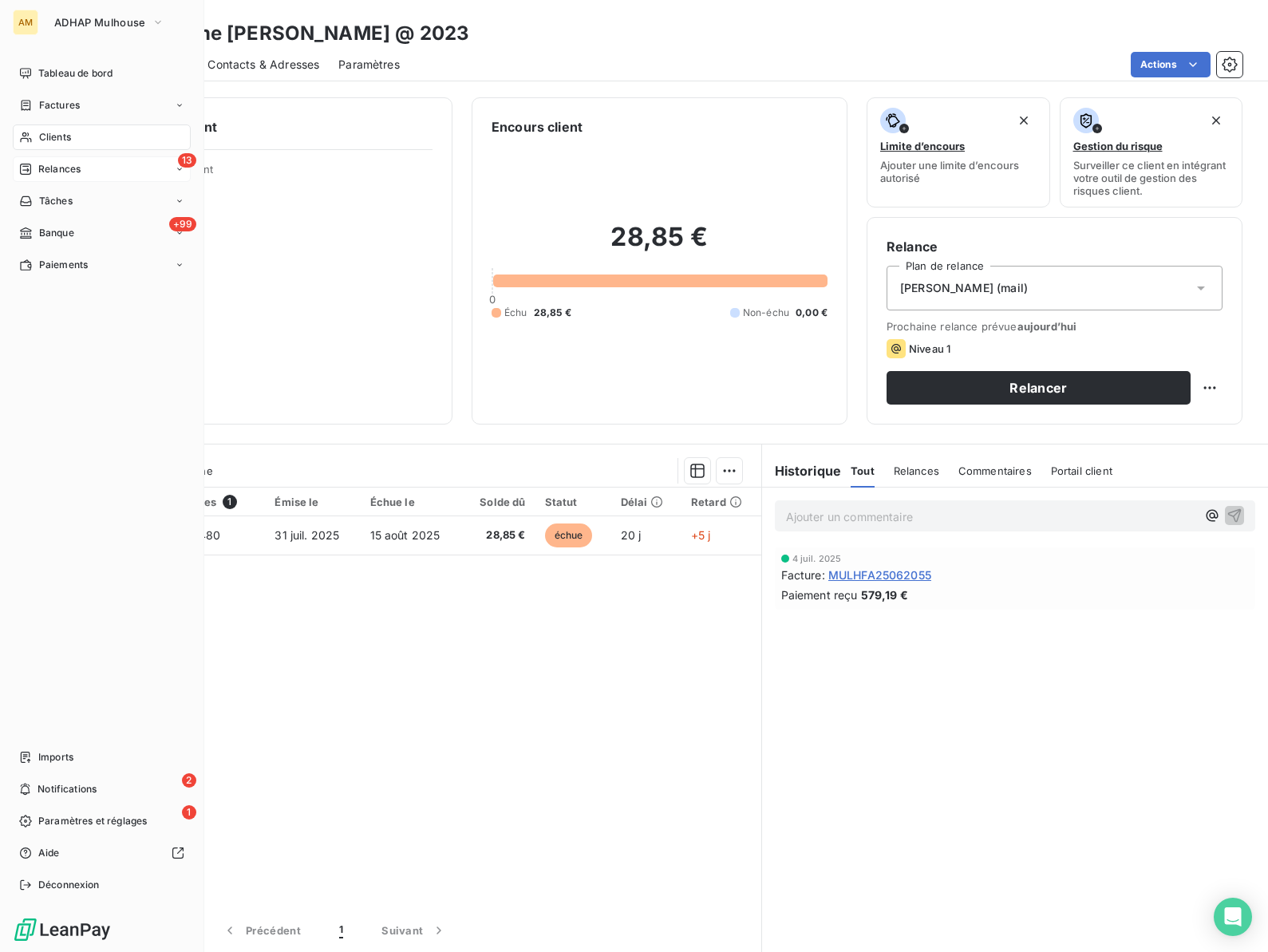
click at [43, 176] on div "13 Relances" at bounding box center [102, 169] width 178 height 25
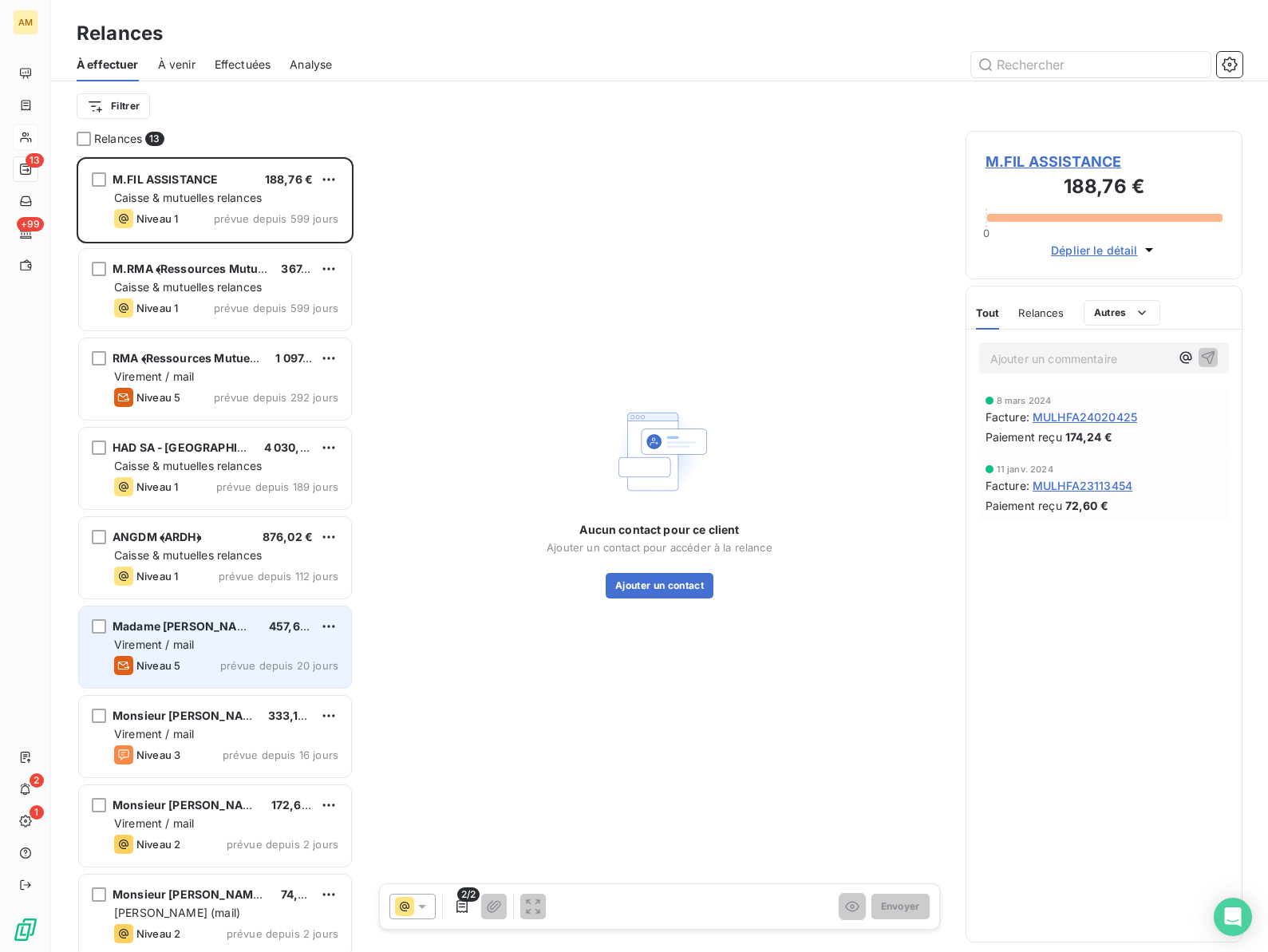
scroll to position [367, 0]
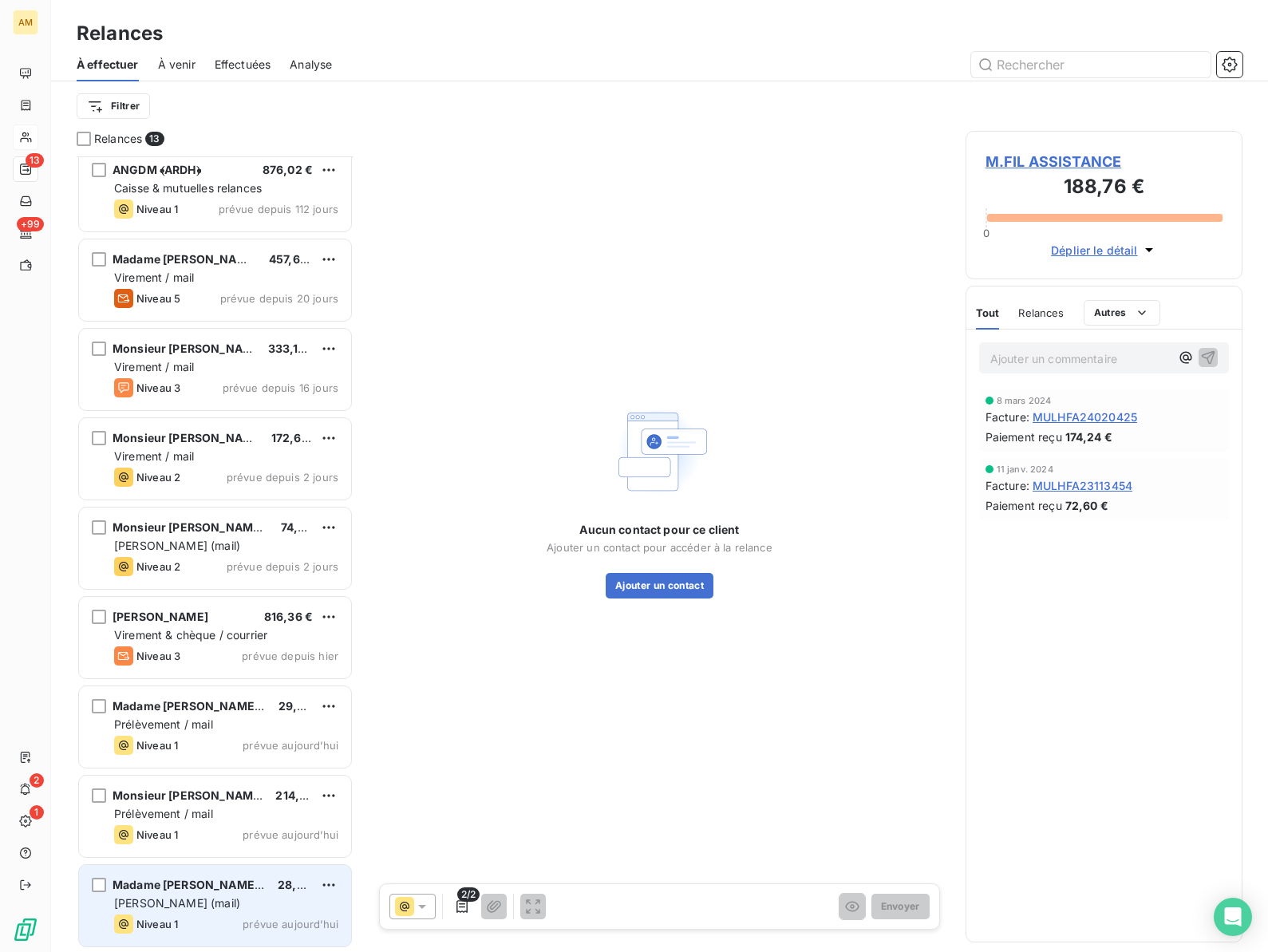
click at [169, 890] on span "Madame BEAUGE, Evelyne @ 2023" at bounding box center [208, 885] width 191 height 13
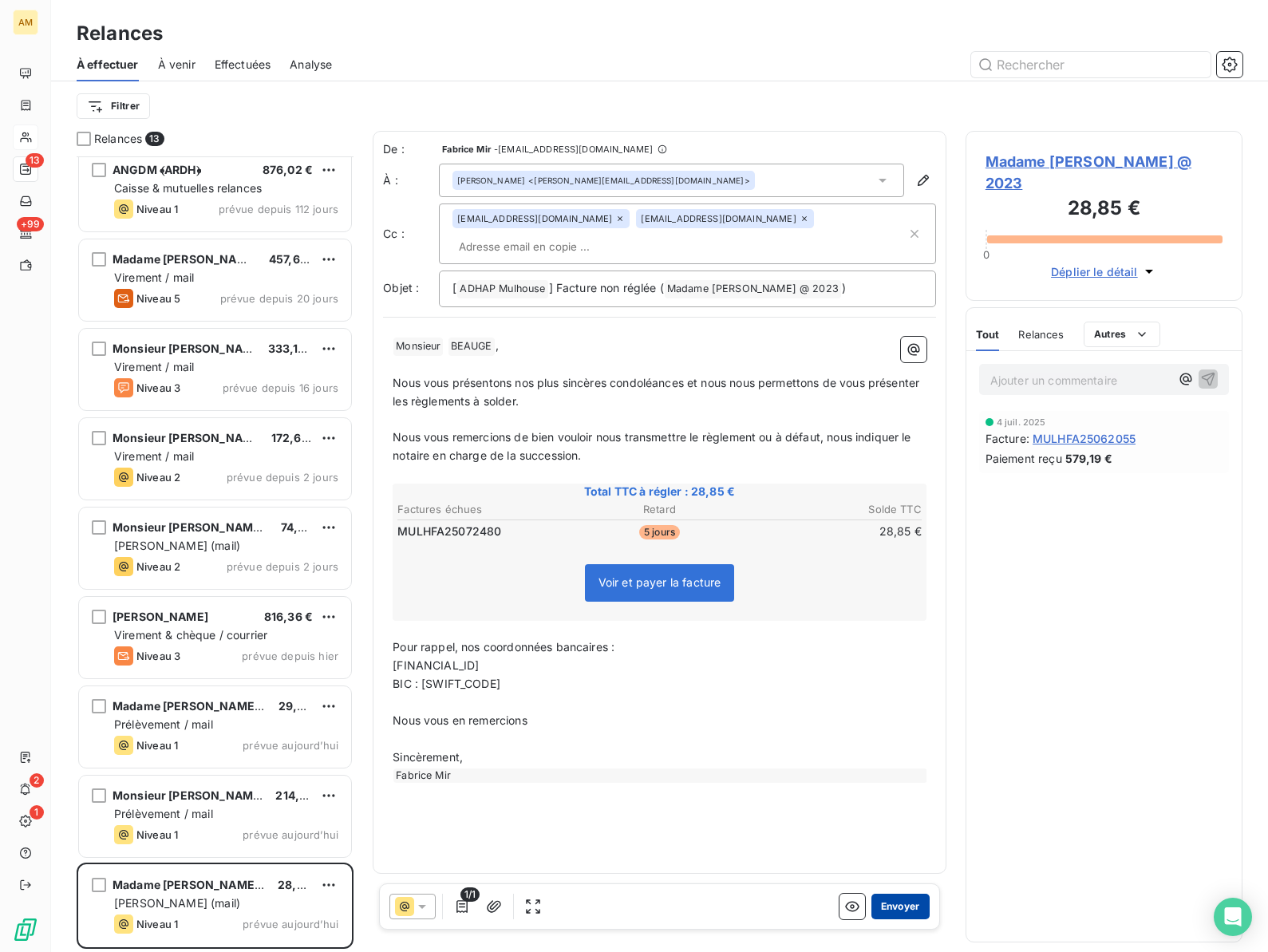
click at [891, 903] on button "Envoyer" at bounding box center [901, 906] width 58 height 25
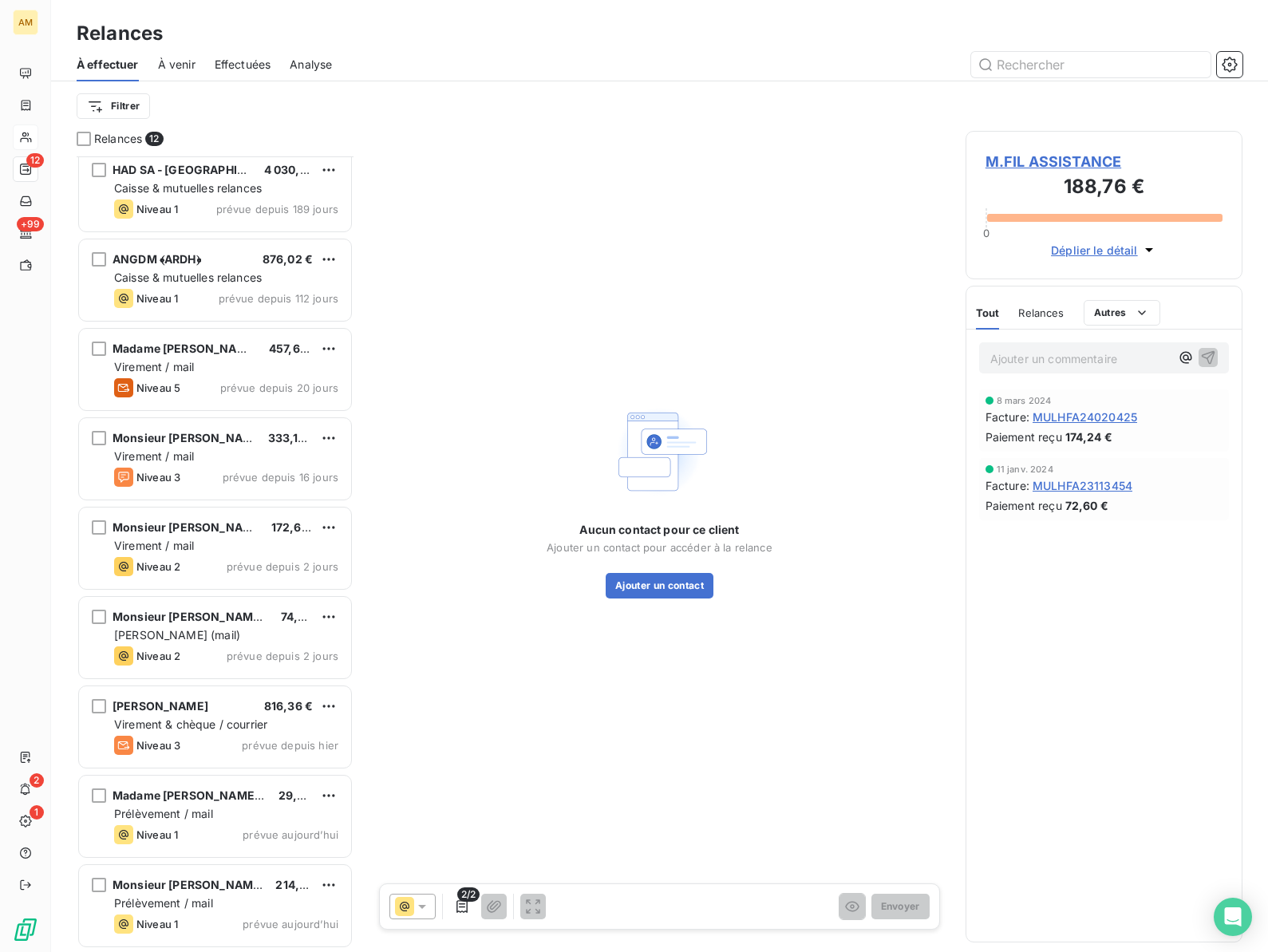
scroll to position [276, 0]
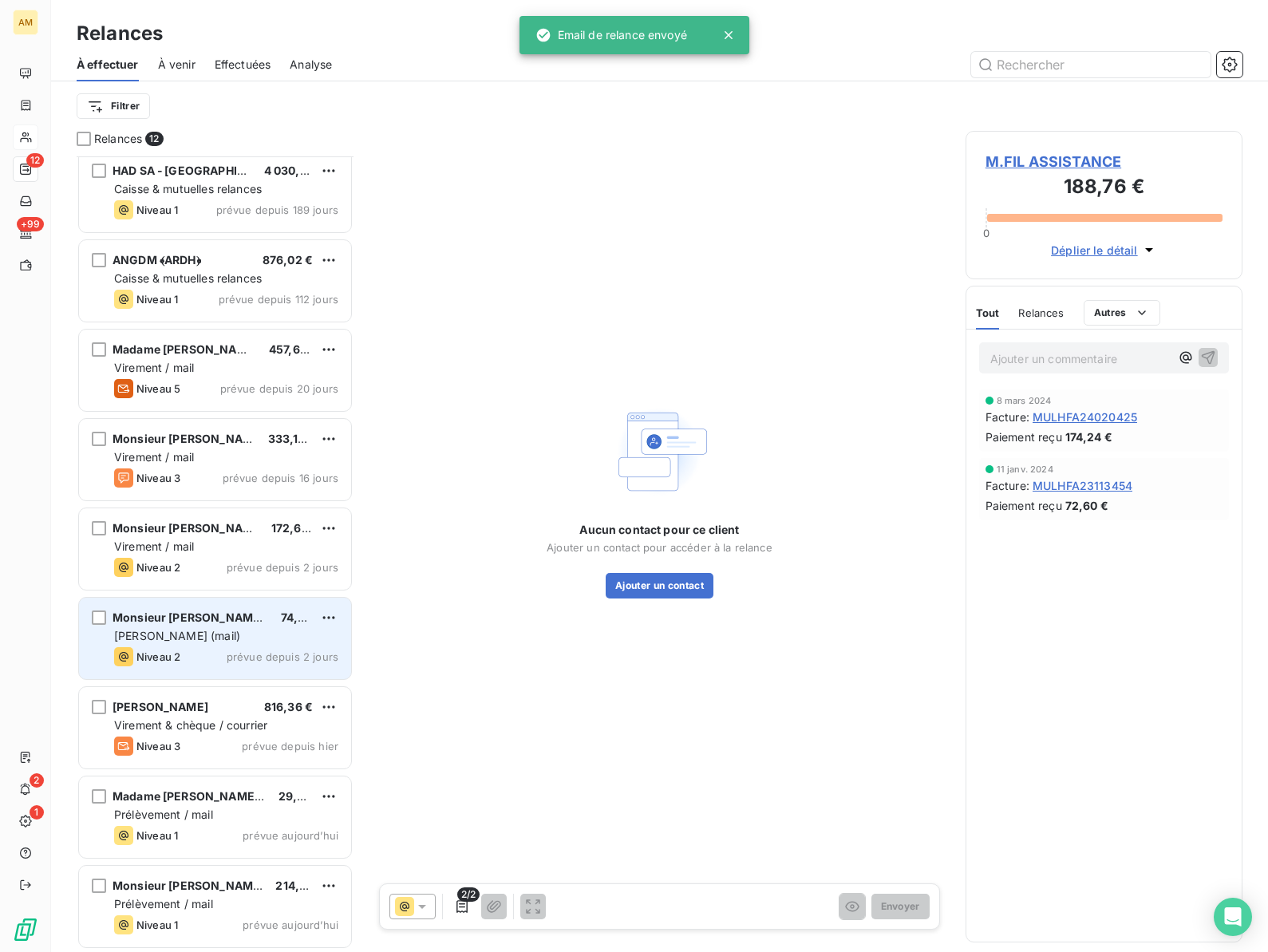
click at [154, 616] on span "Monsieur [PERSON_NAME] @ 2023" at bounding box center [211, 617] width 197 height 13
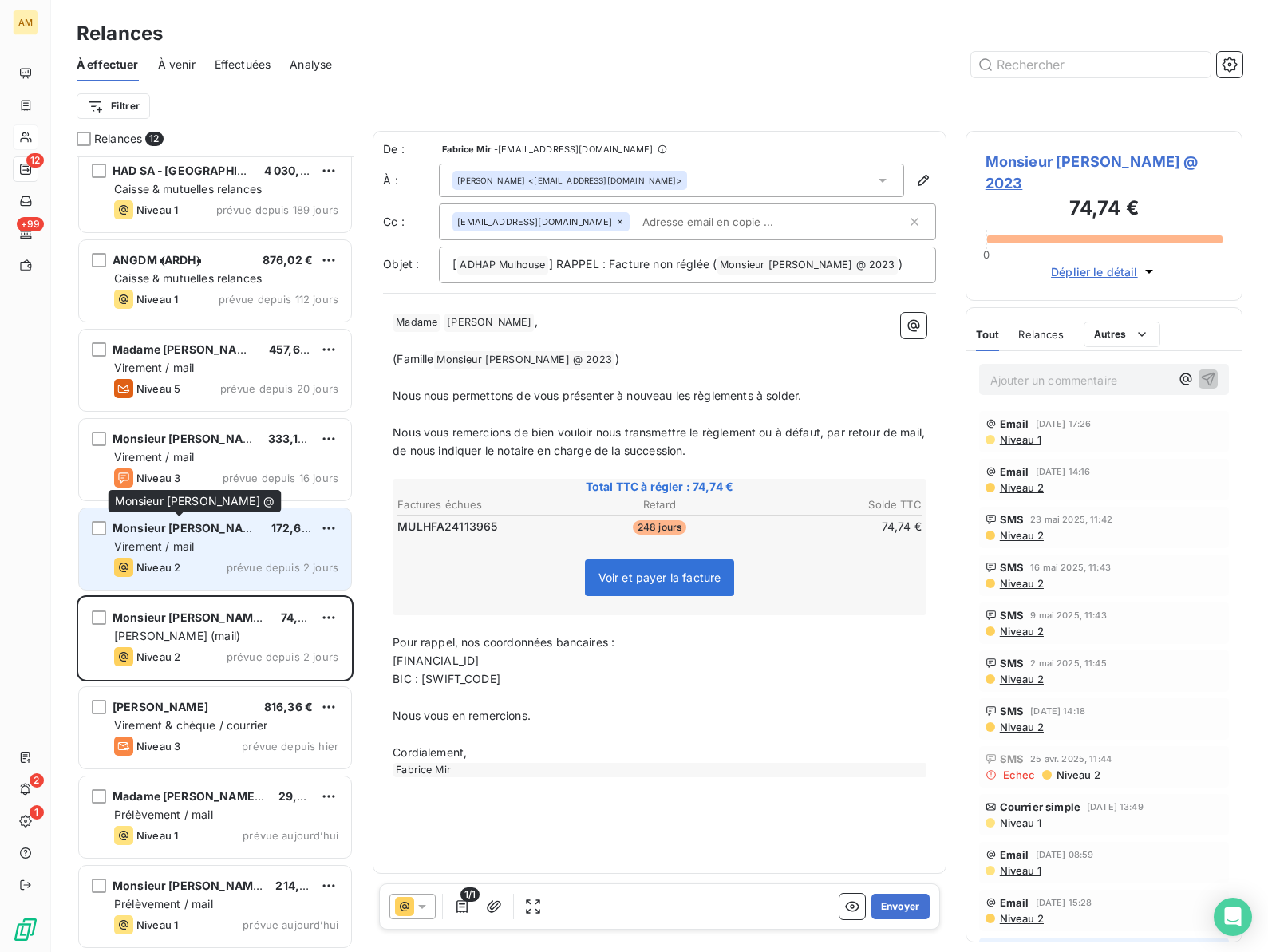
click at [194, 534] on div "Monsieur KIM, Wimol @" at bounding box center [186, 528] width 146 height 16
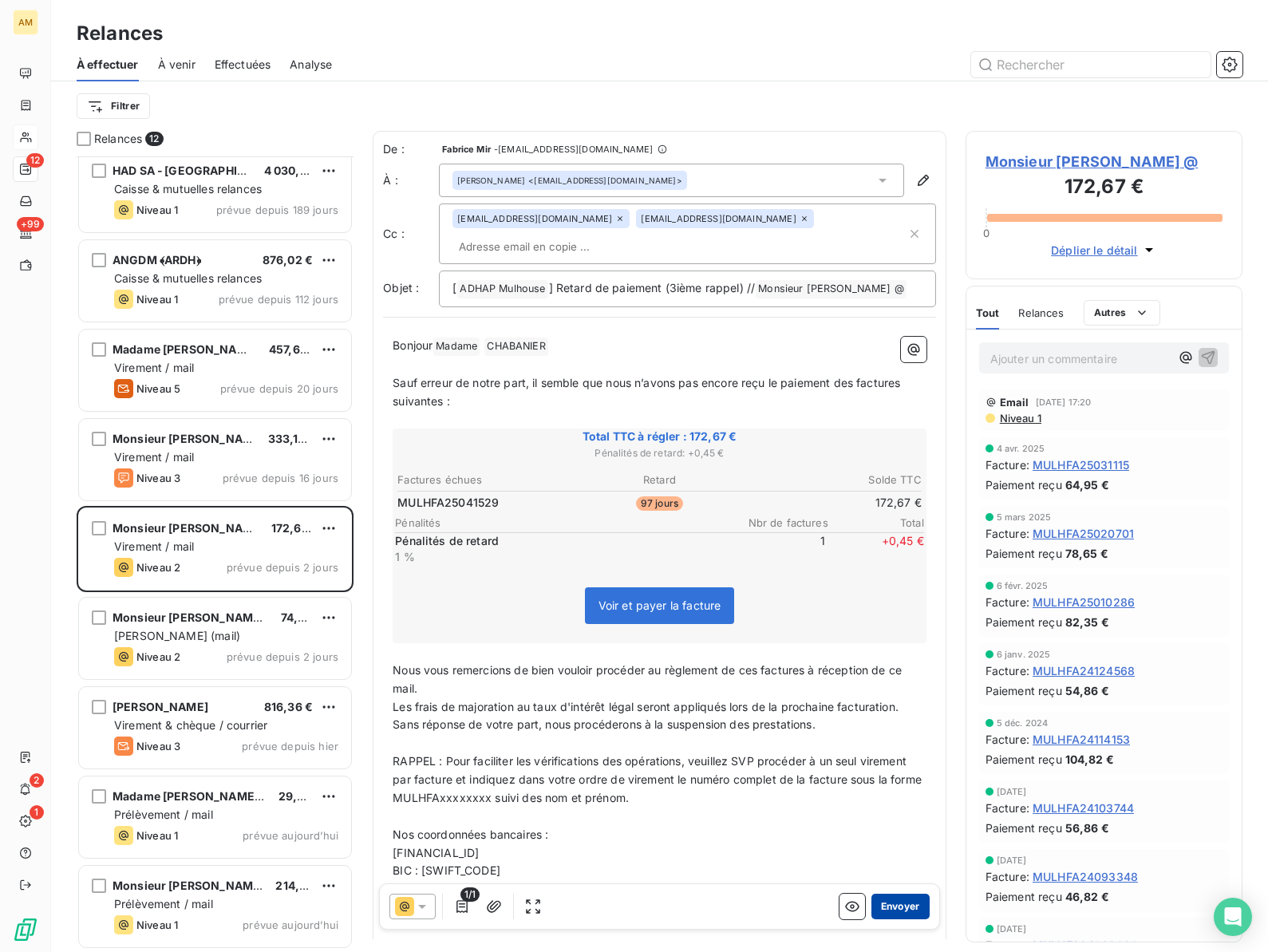
click at [894, 903] on button "Envoyer" at bounding box center [901, 906] width 58 height 25
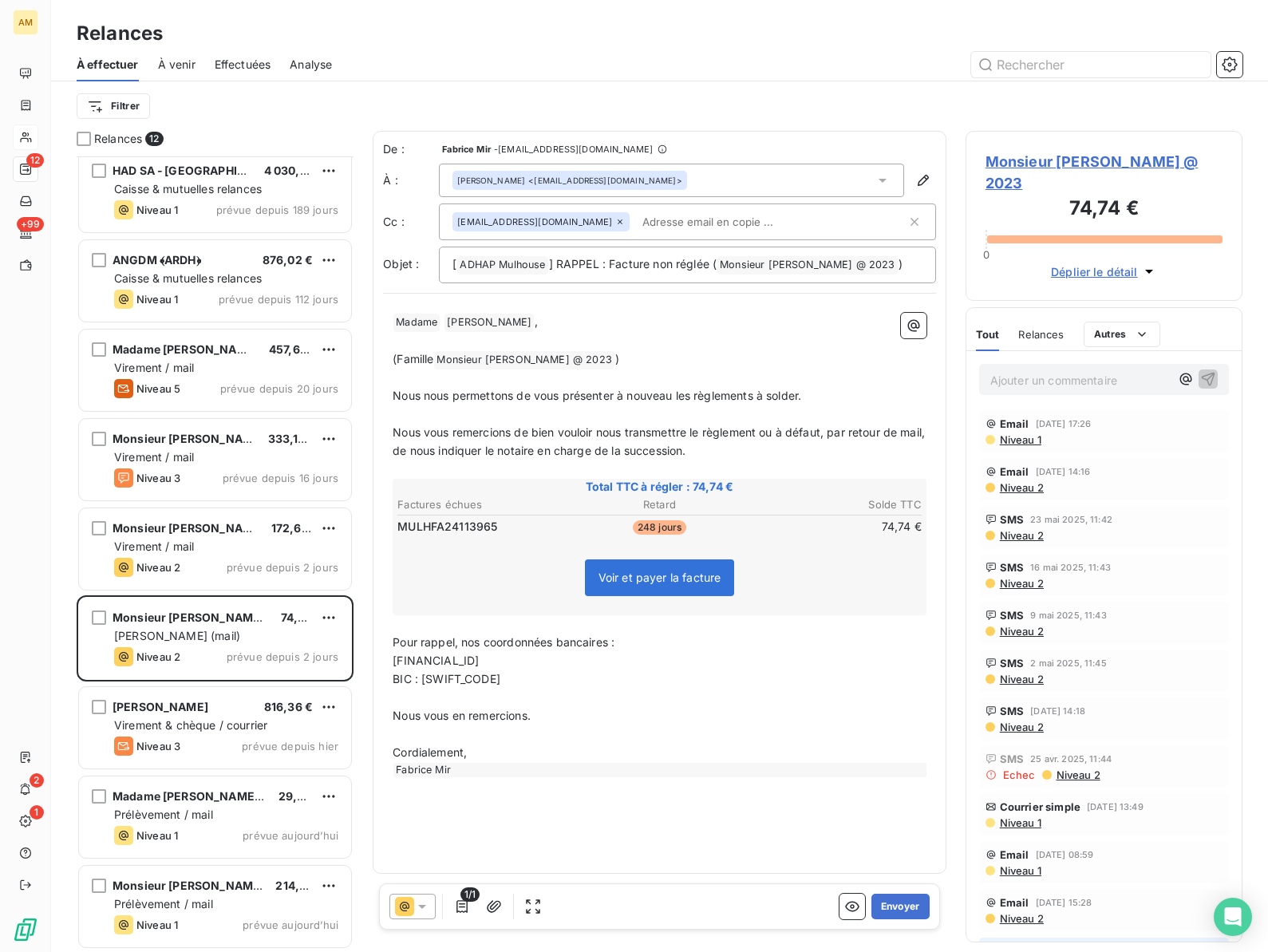
scroll to position [187, 0]
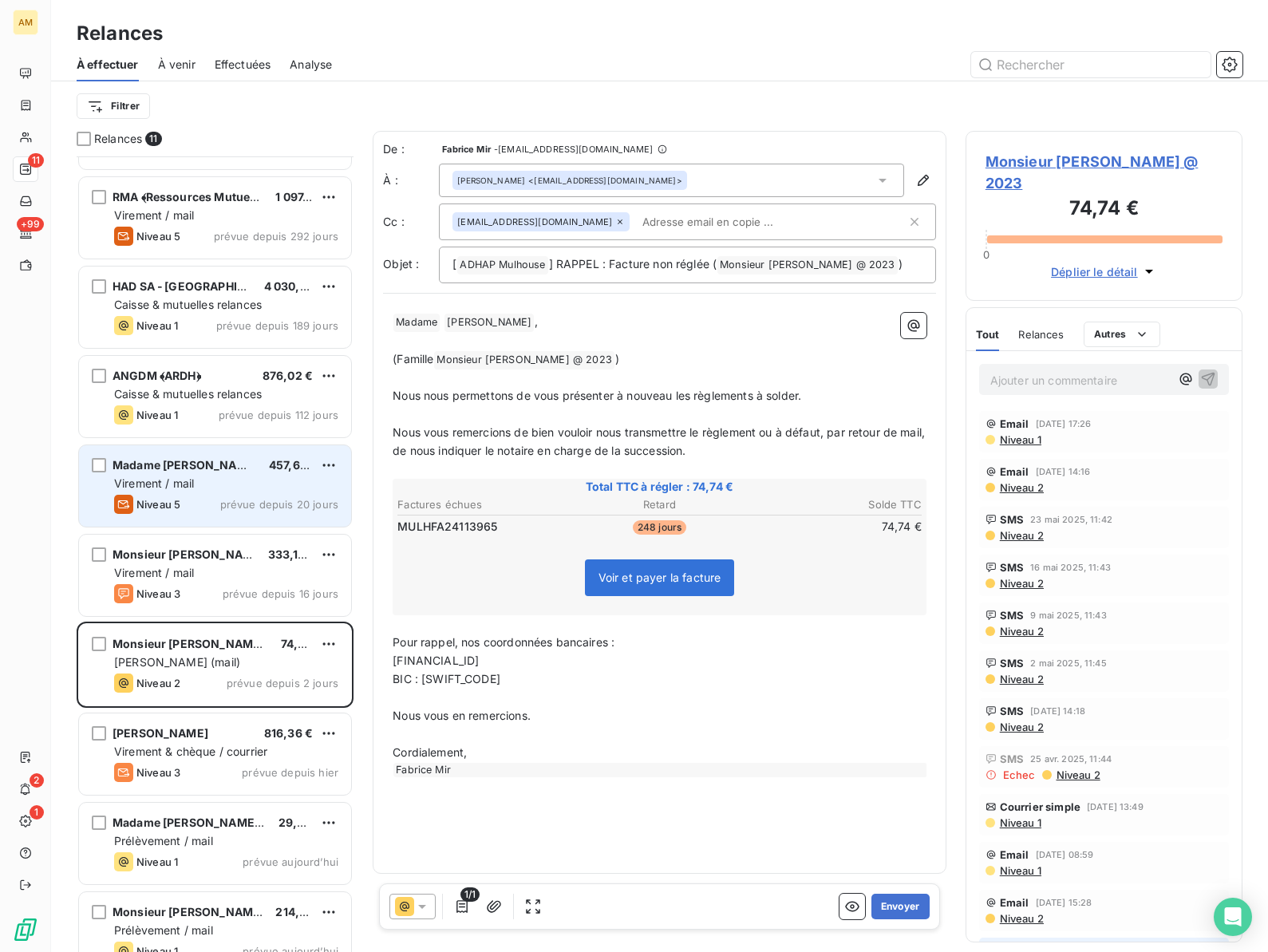
scroll to position [188, 0]
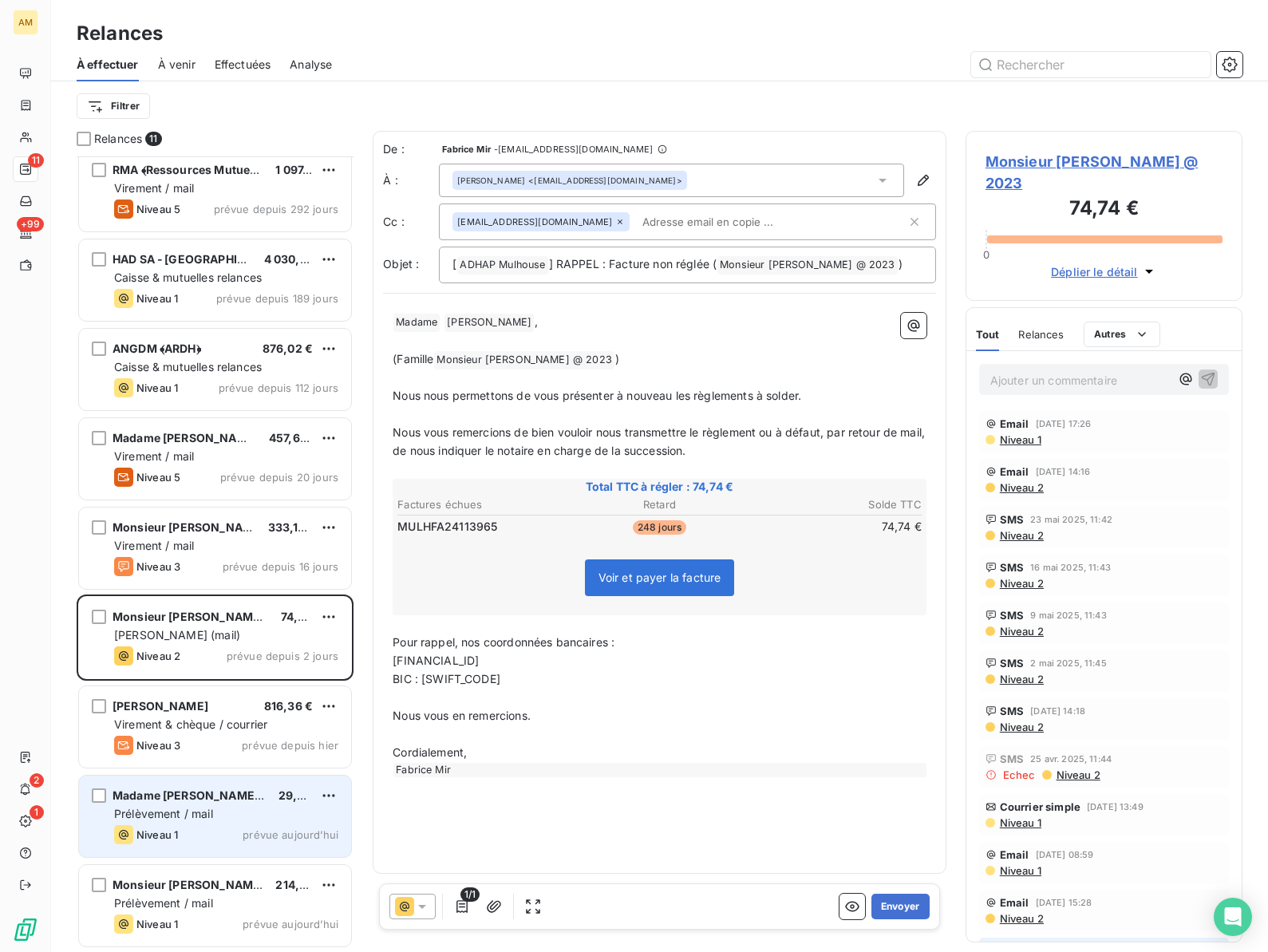
click at [194, 804] on div "Madame [PERSON_NAME] @ 2023 29,70 € Prélèvement / mail Niveau 1 prévue [DATE]" at bounding box center [215, 816] width 272 height 82
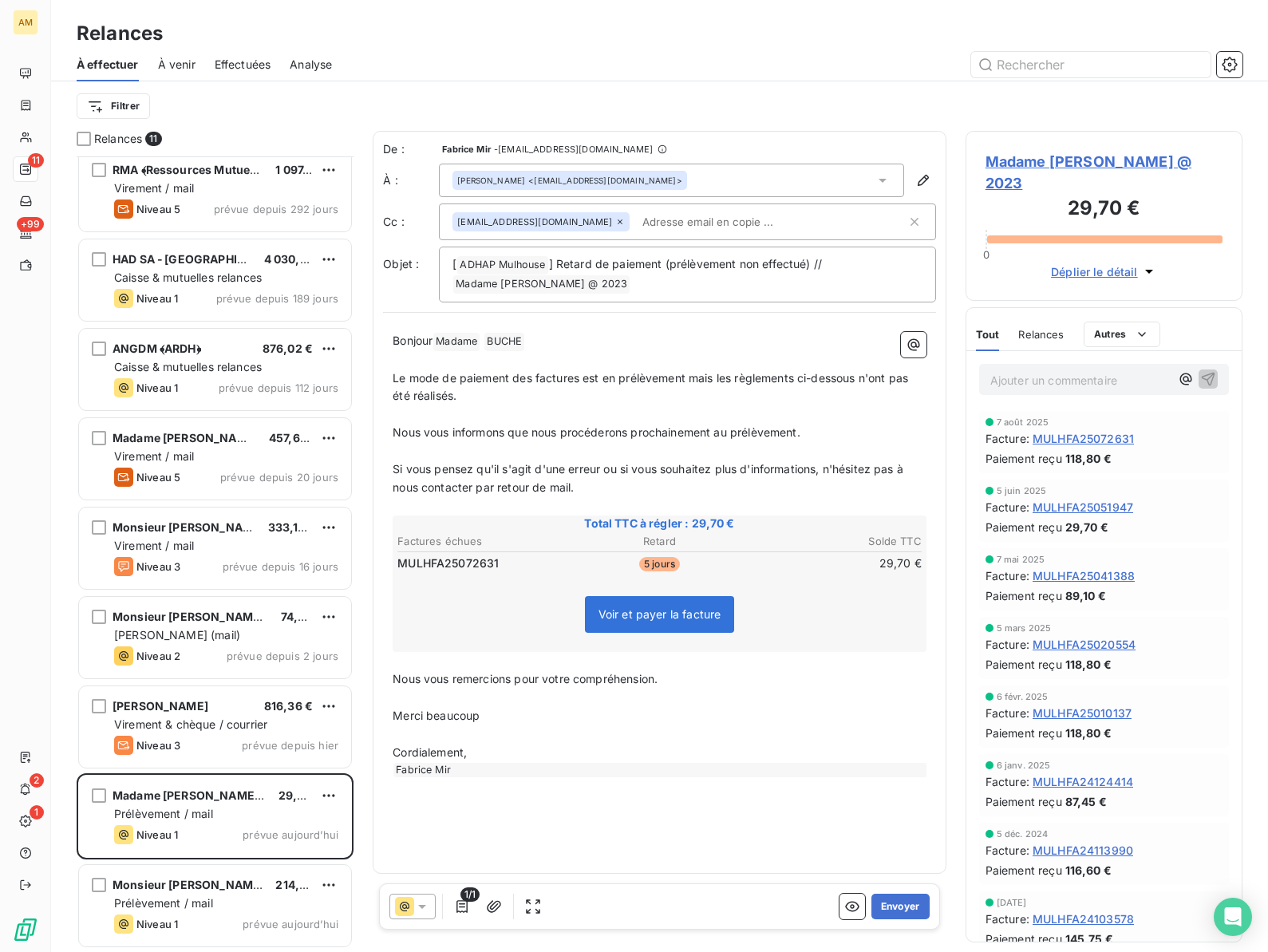
click at [1017, 159] on span "Madame [PERSON_NAME] @ 2023" at bounding box center [1103, 172] width 237 height 43
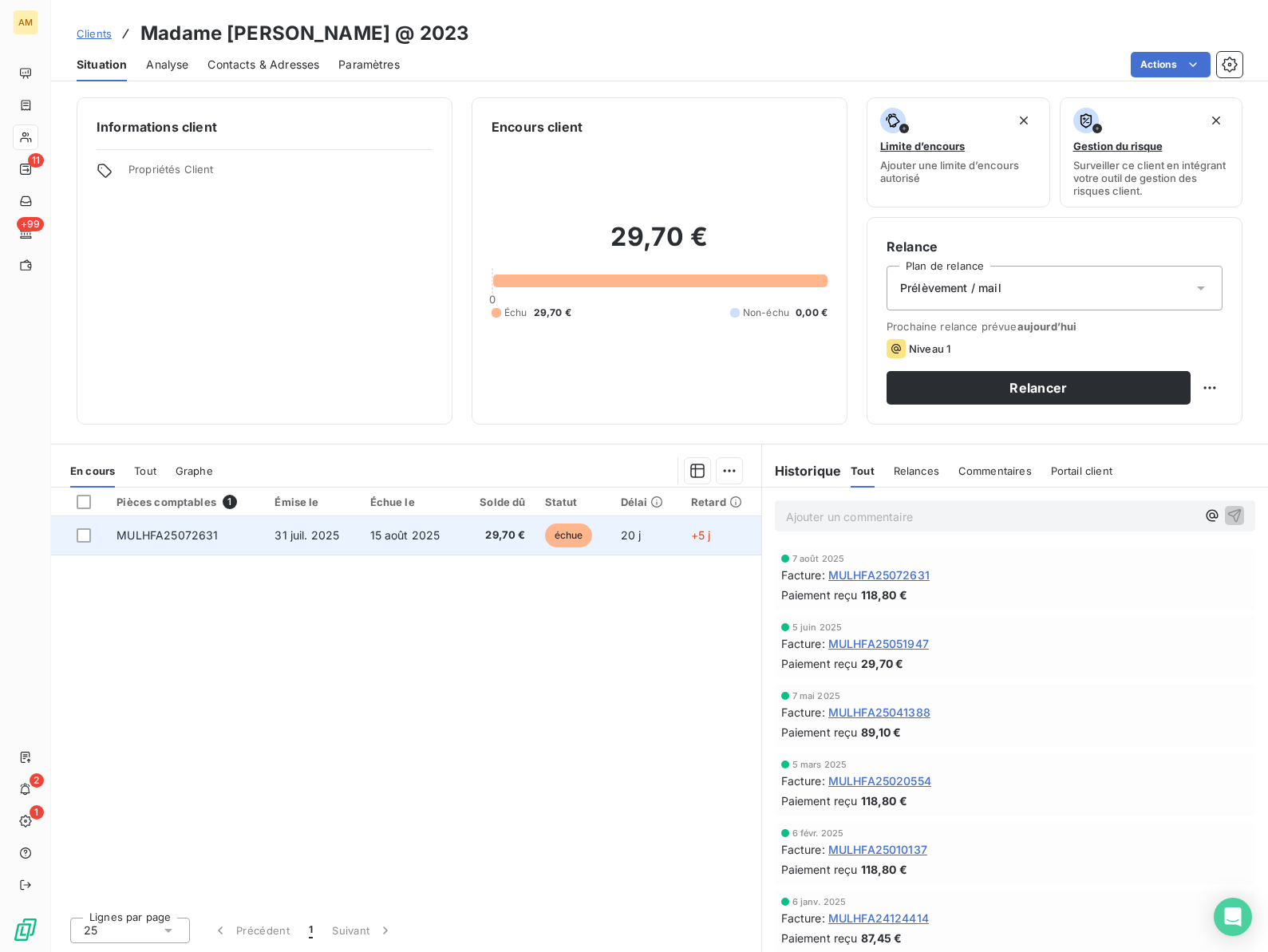
click at [164, 543] on td "MULHFA25072631" at bounding box center [186, 535] width 158 height 38
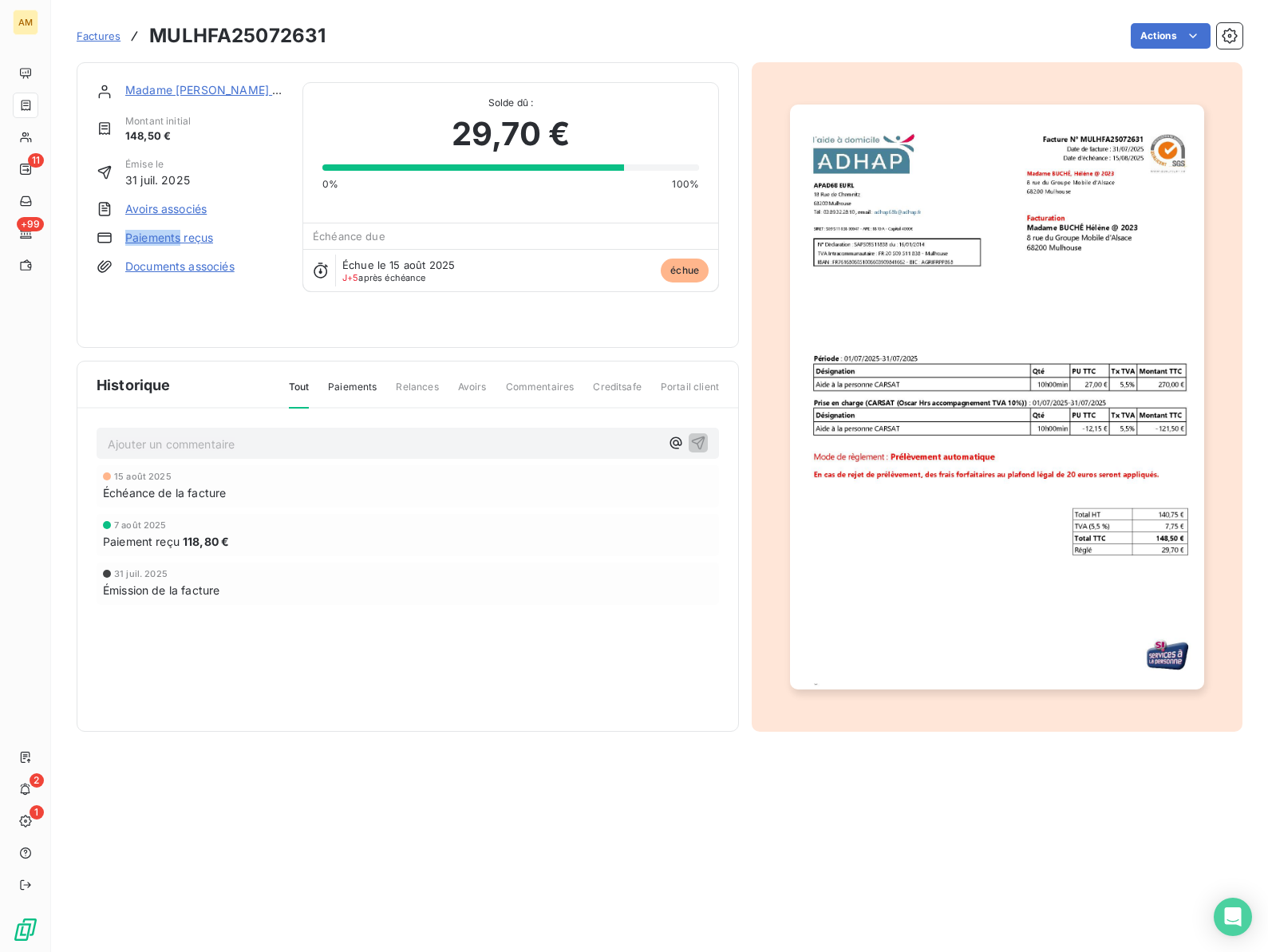
click at [160, 239] on link "Paiements reçus" at bounding box center [170, 237] width 88 height 16
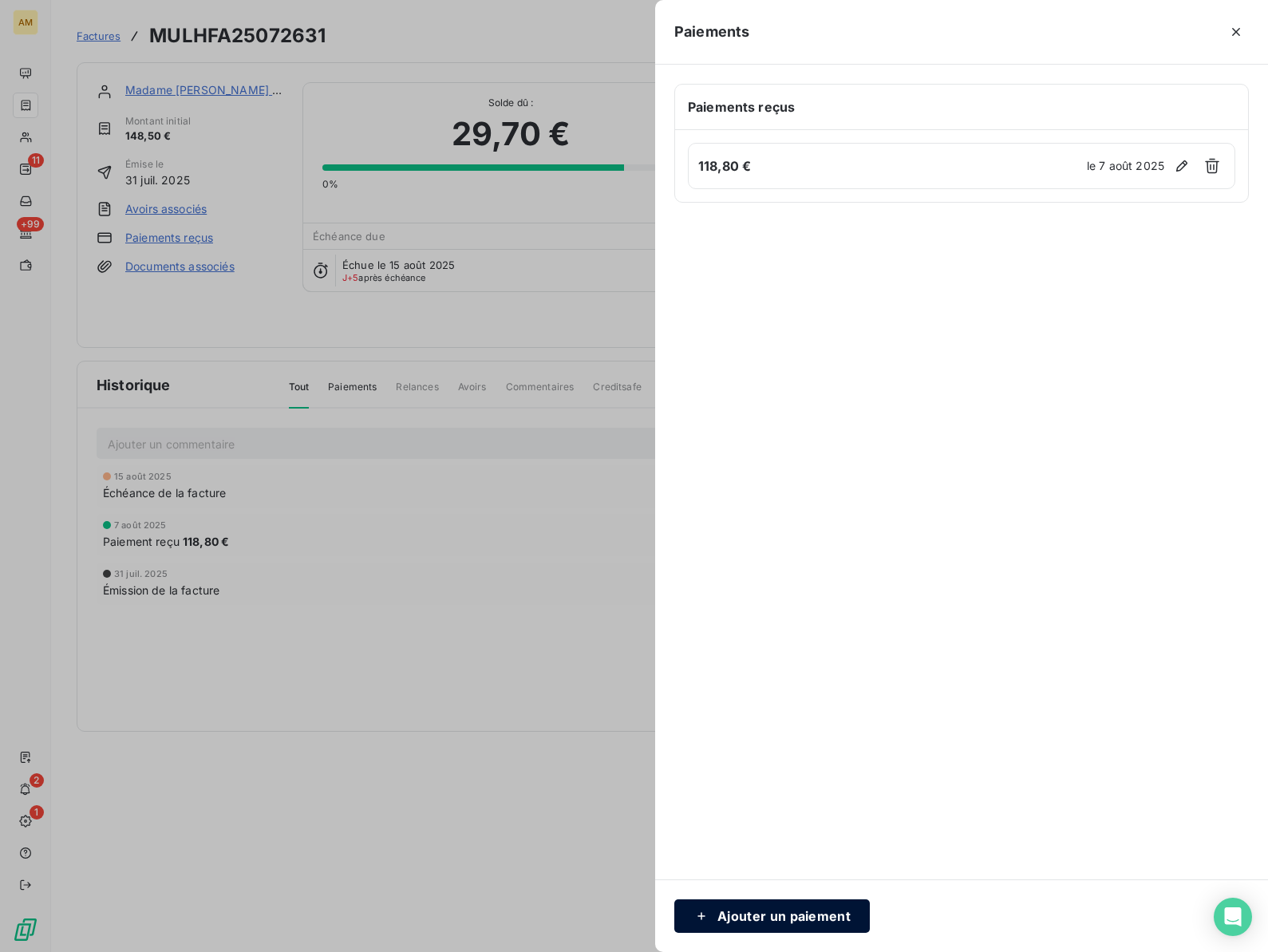
click at [751, 919] on button "Ajouter un paiement" at bounding box center [771, 916] width 196 height 34
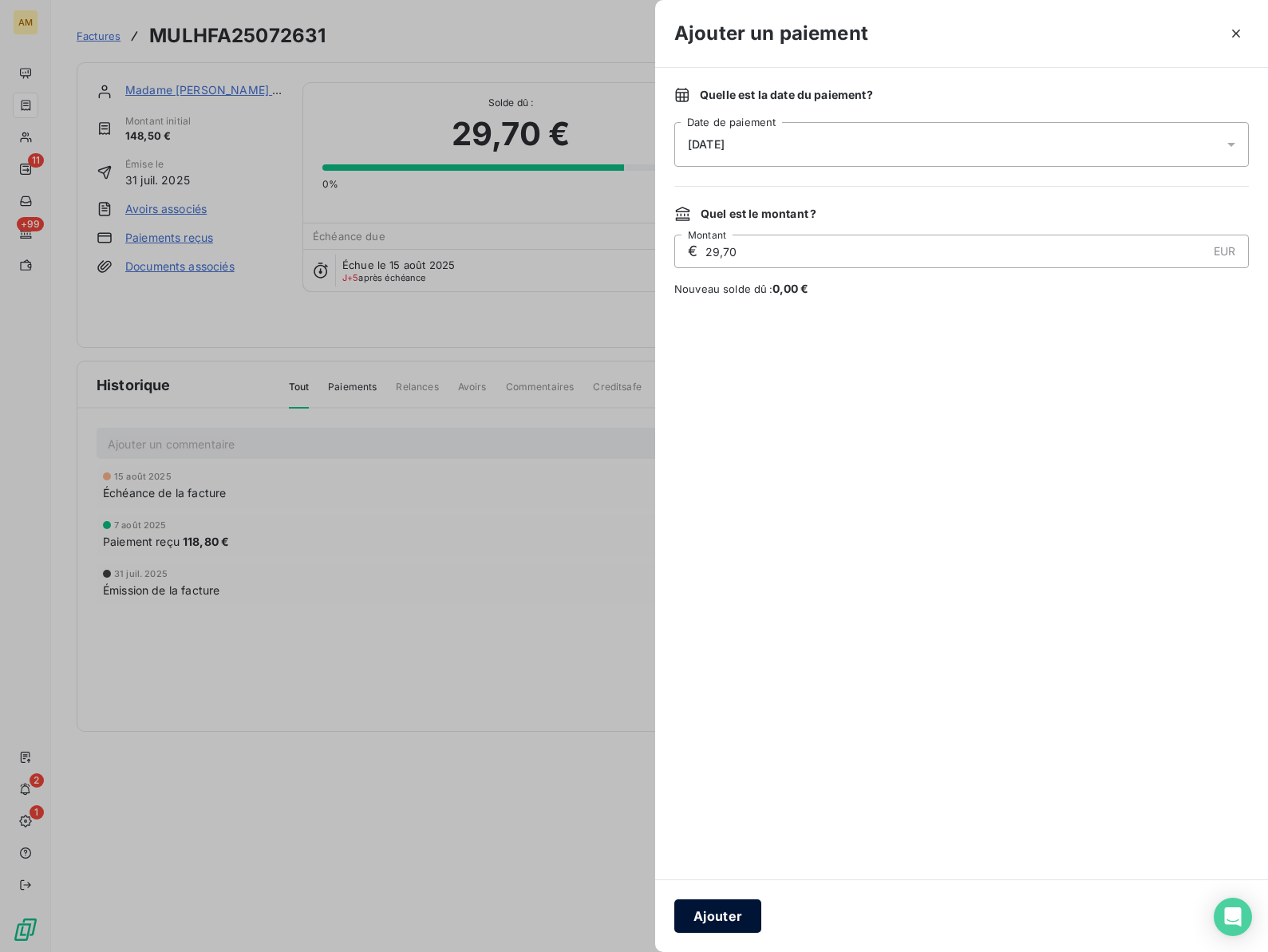
click at [715, 923] on button "Ajouter" at bounding box center [717, 916] width 87 height 34
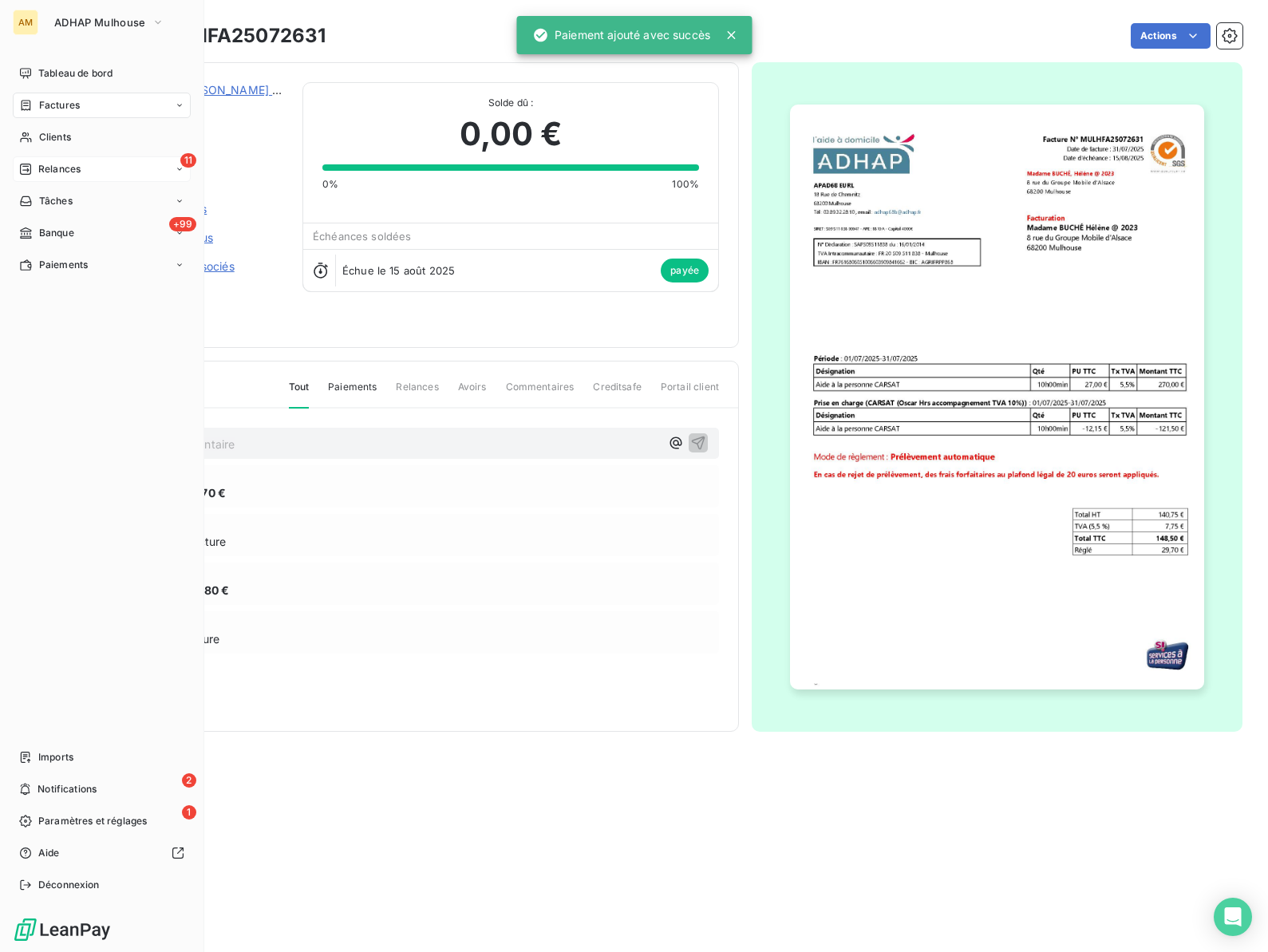
click at [39, 173] on span "Relances" at bounding box center [59, 169] width 42 height 14
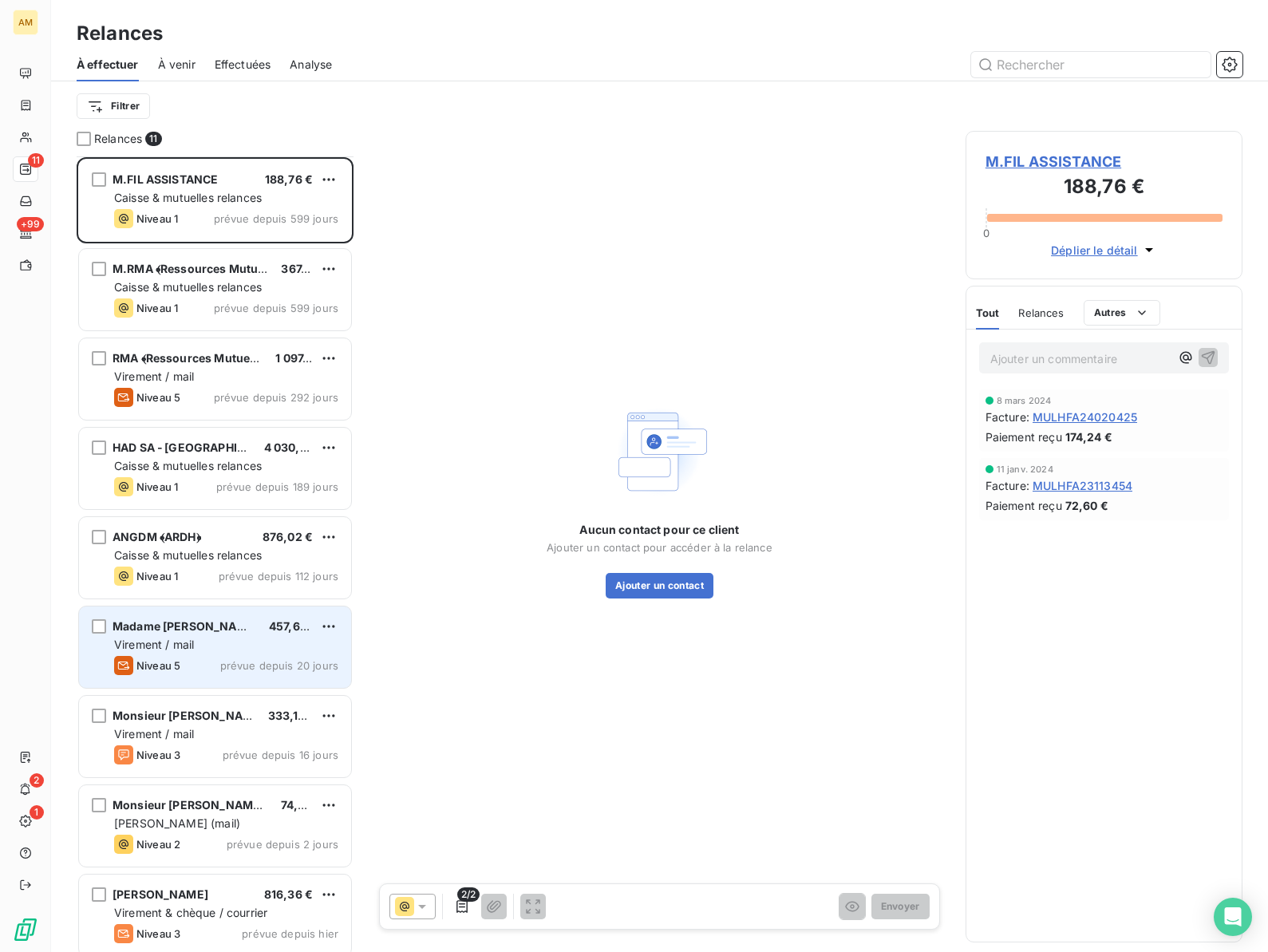
scroll to position [188, 0]
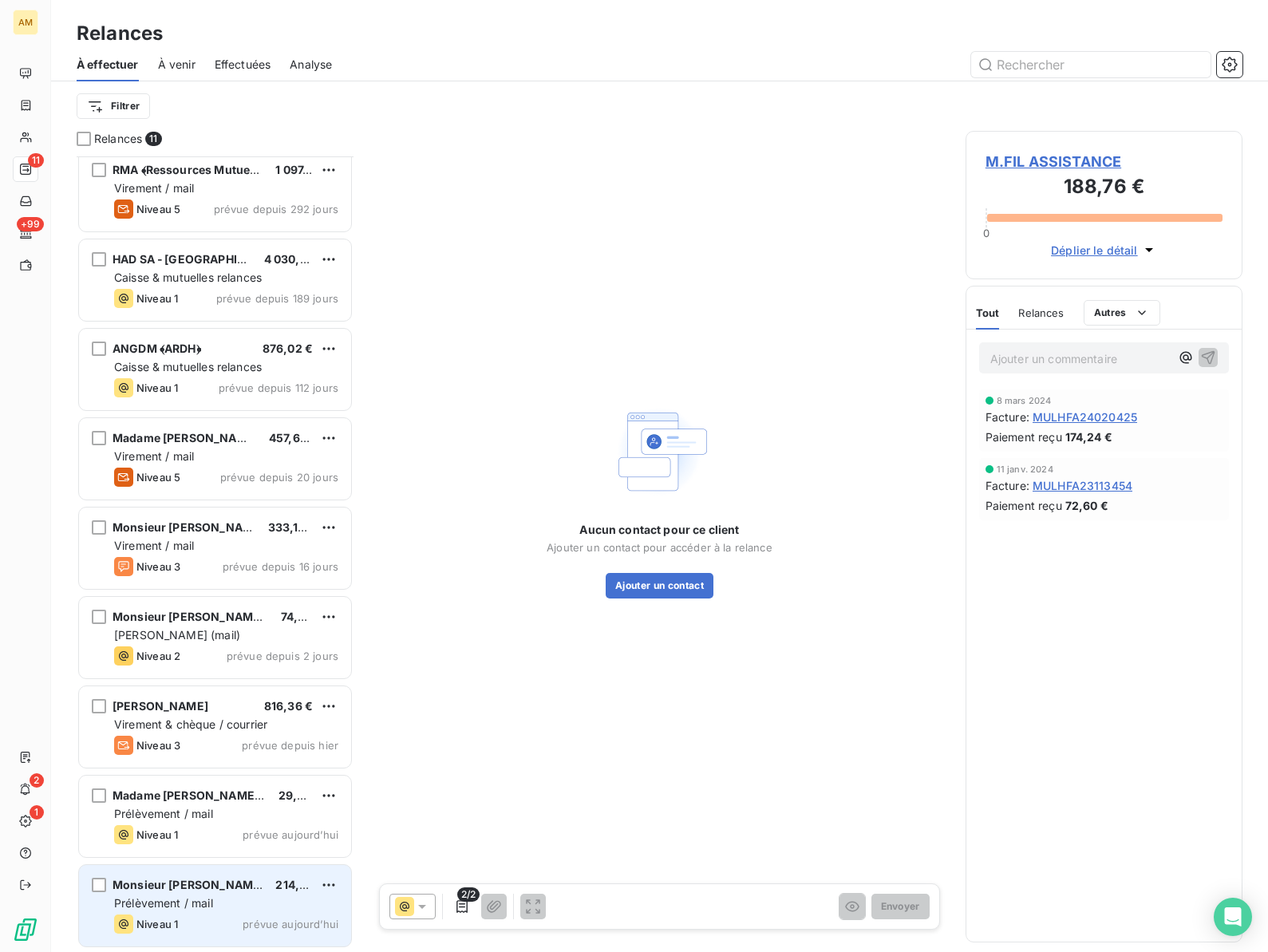
click at [178, 889] on span "Monsieur [PERSON_NAME] @ 2023" at bounding box center [211, 885] width 197 height 13
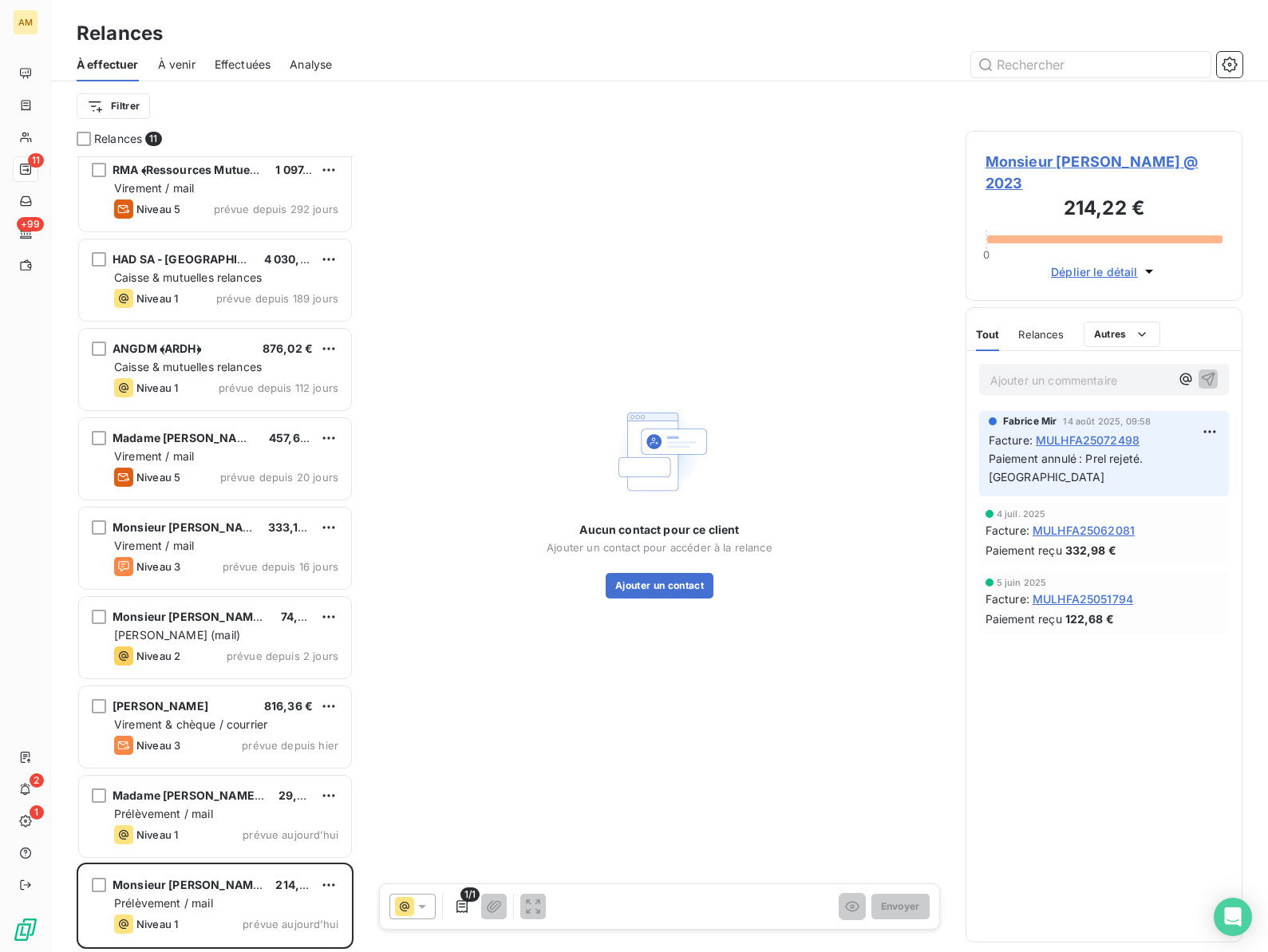
click at [1026, 169] on span "Monsieur [PERSON_NAME] @ 2023" at bounding box center [1103, 172] width 237 height 43
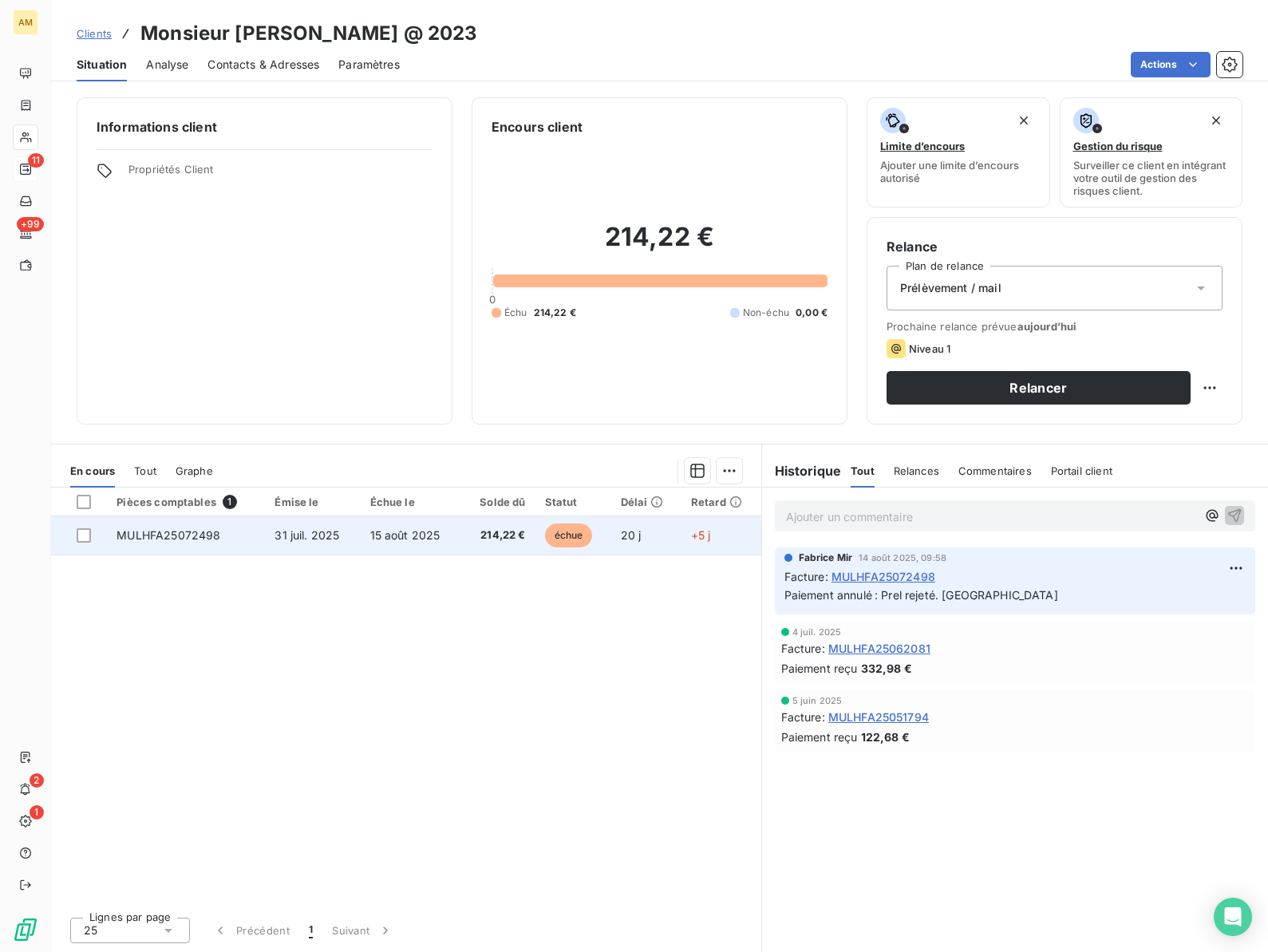
click at [216, 540] on span "MULHFA25072498" at bounding box center [168, 535] width 104 height 13
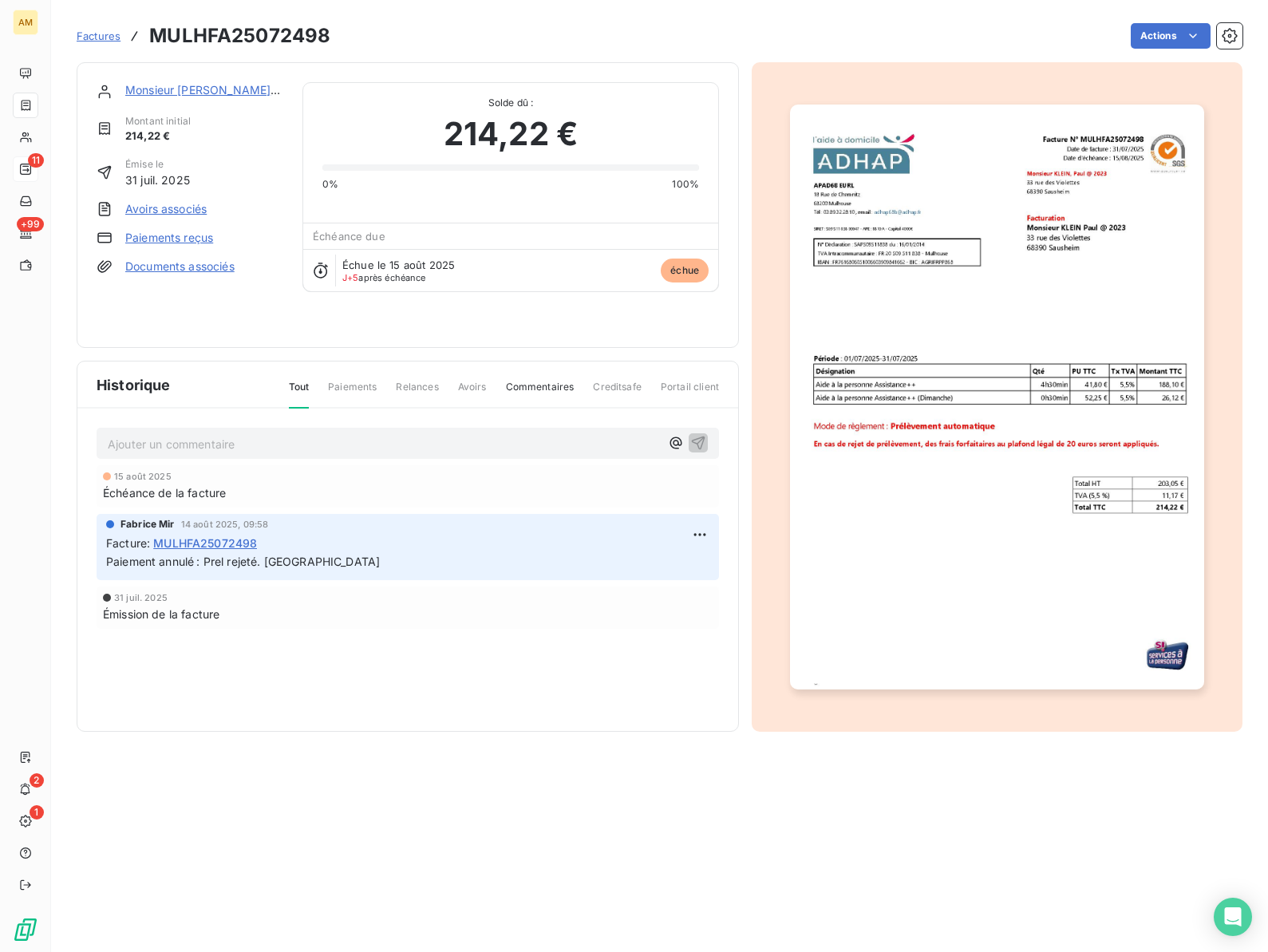
click at [158, 238] on link "Paiements reçus" at bounding box center [170, 237] width 88 height 16
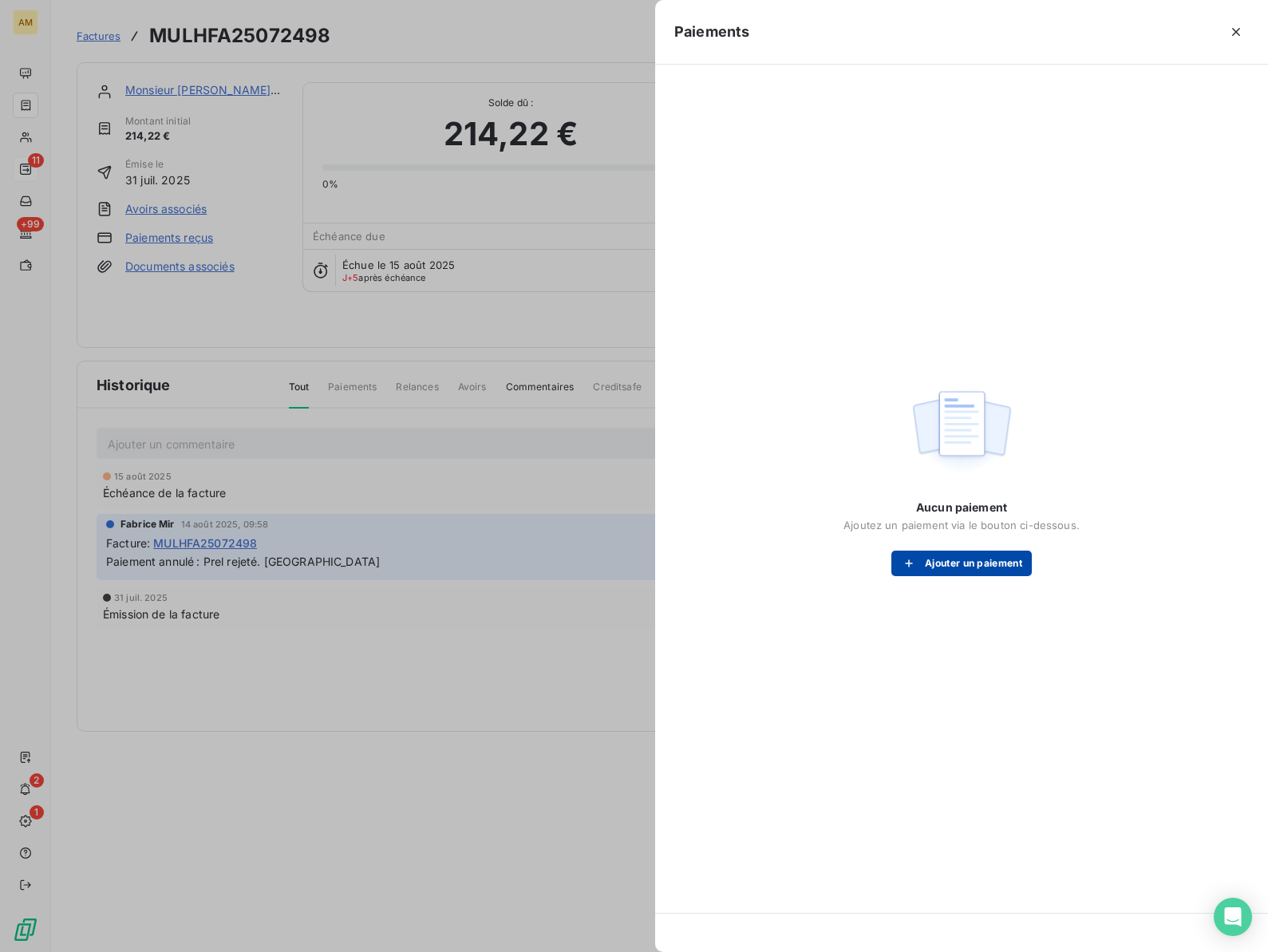
click at [989, 561] on button "Ajouter un paiement" at bounding box center [962, 562] width 141 height 25
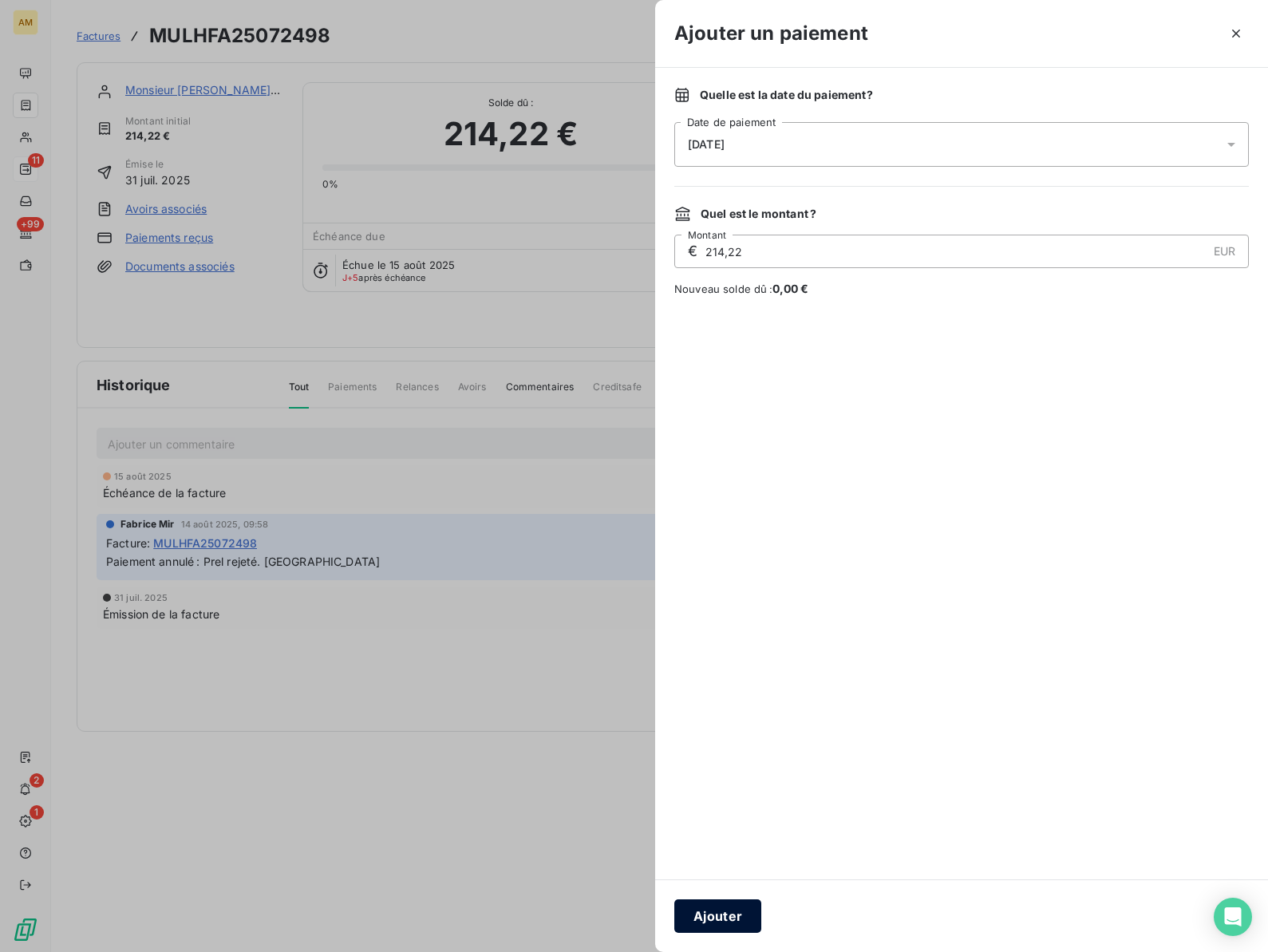
click at [703, 910] on button "Ajouter" at bounding box center [717, 916] width 87 height 34
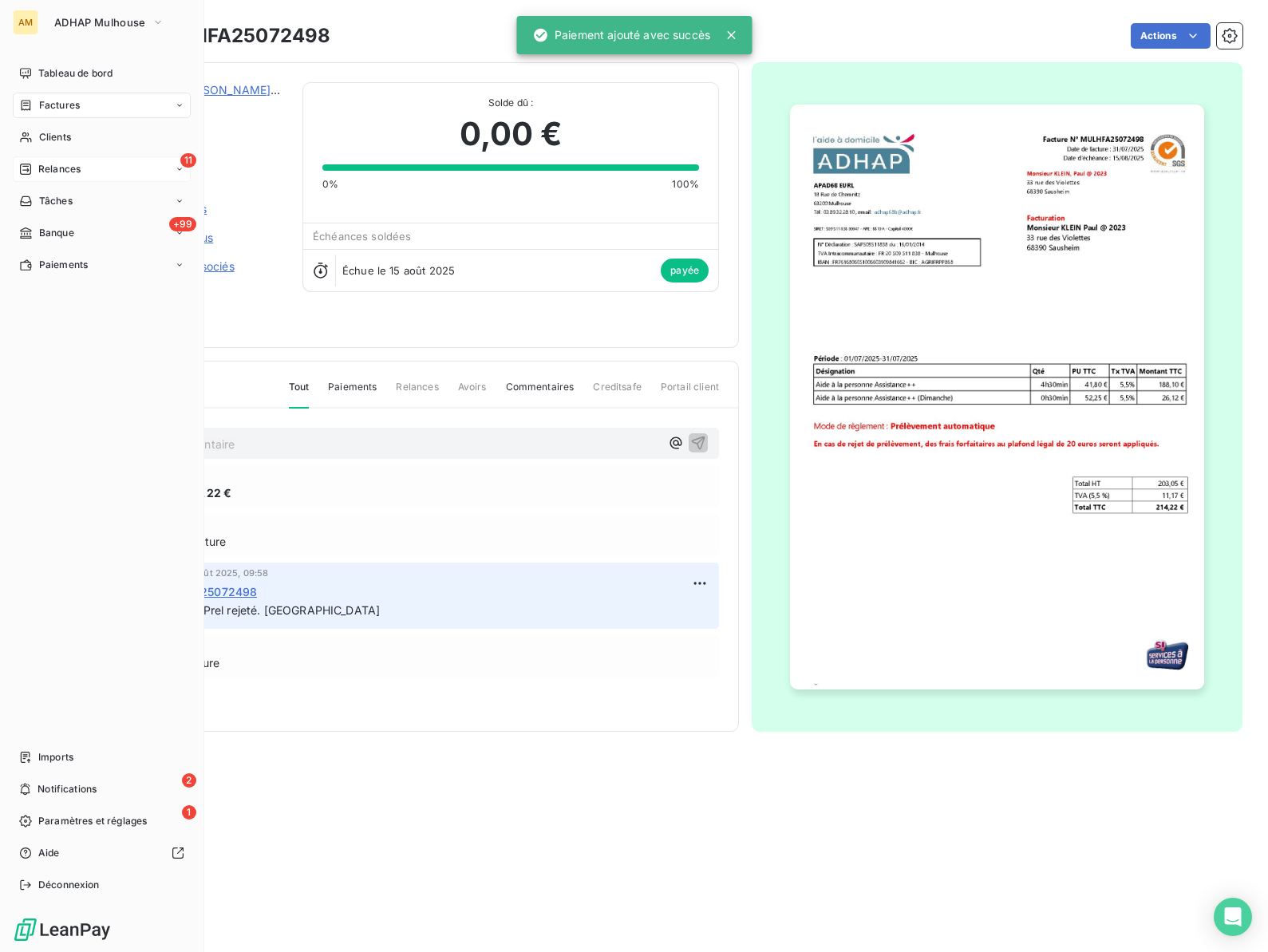
click at [41, 165] on span "Relances" at bounding box center [59, 169] width 42 height 14
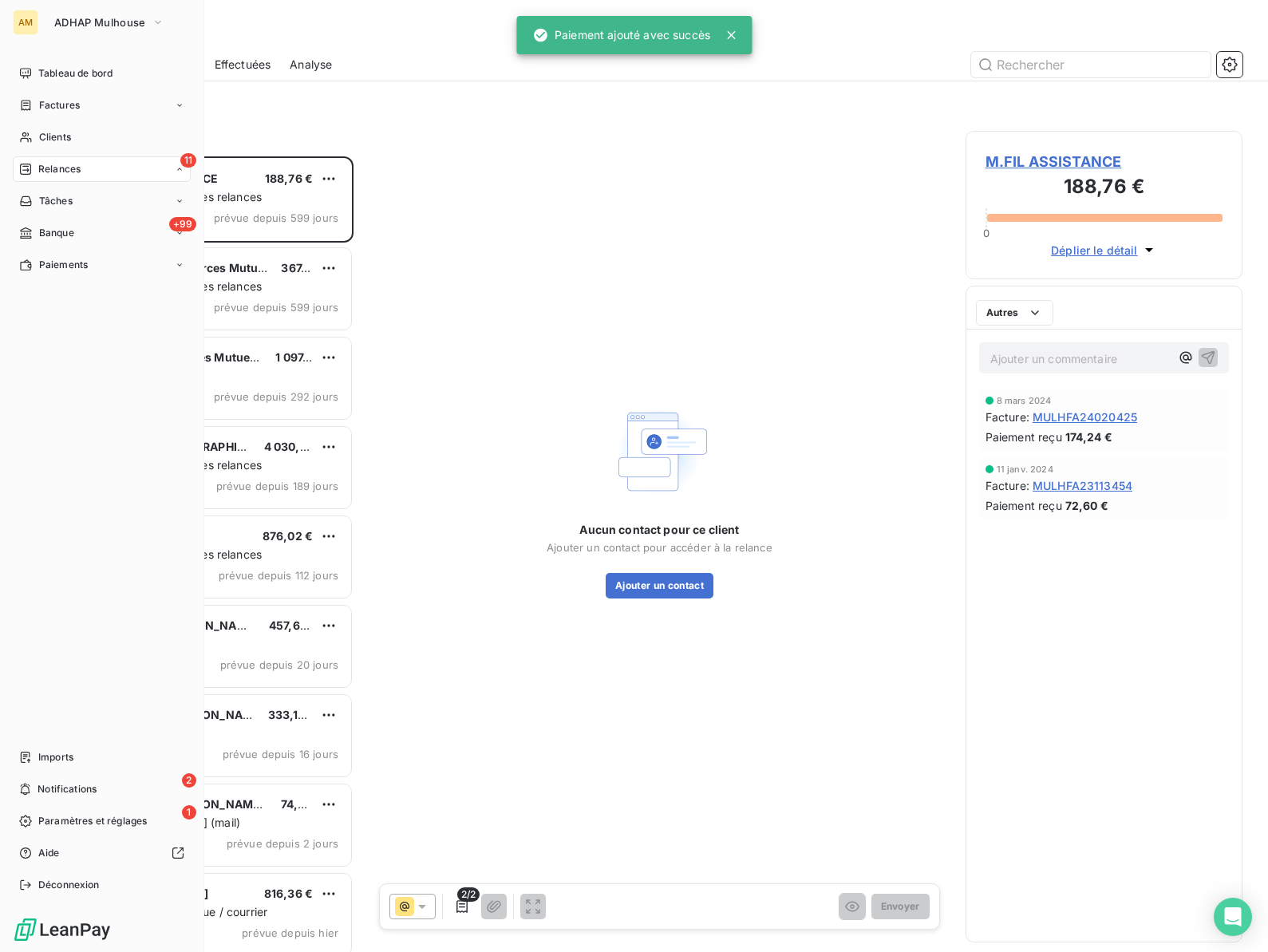
scroll to position [796, 276]
